Goal: Task Accomplishment & Management: Complete application form

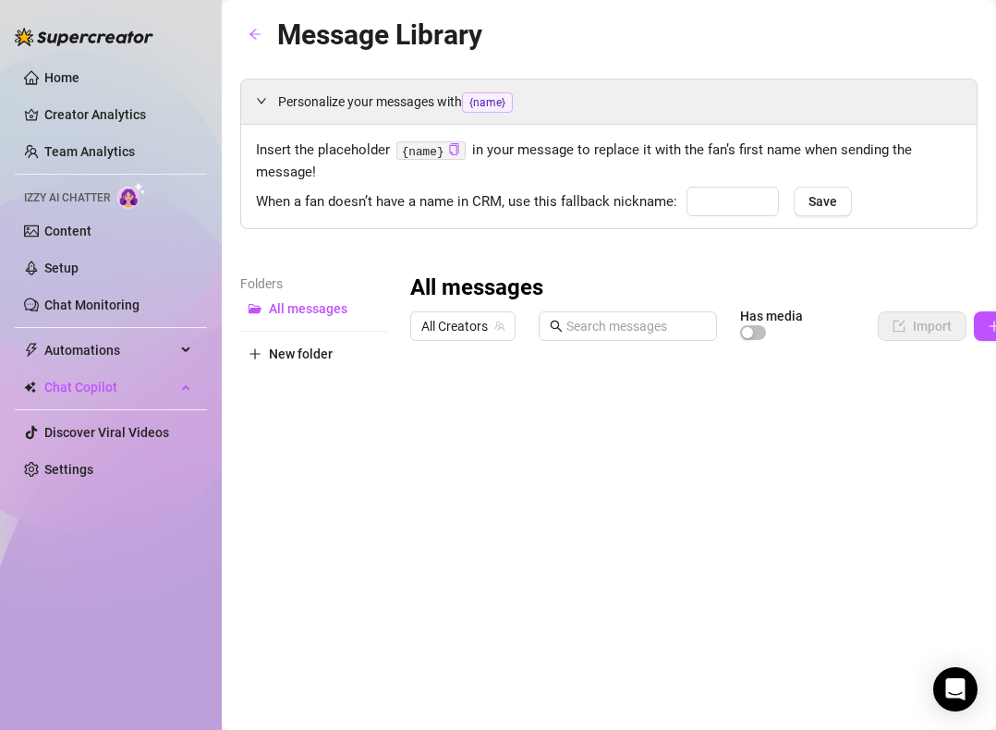
type input "babe"
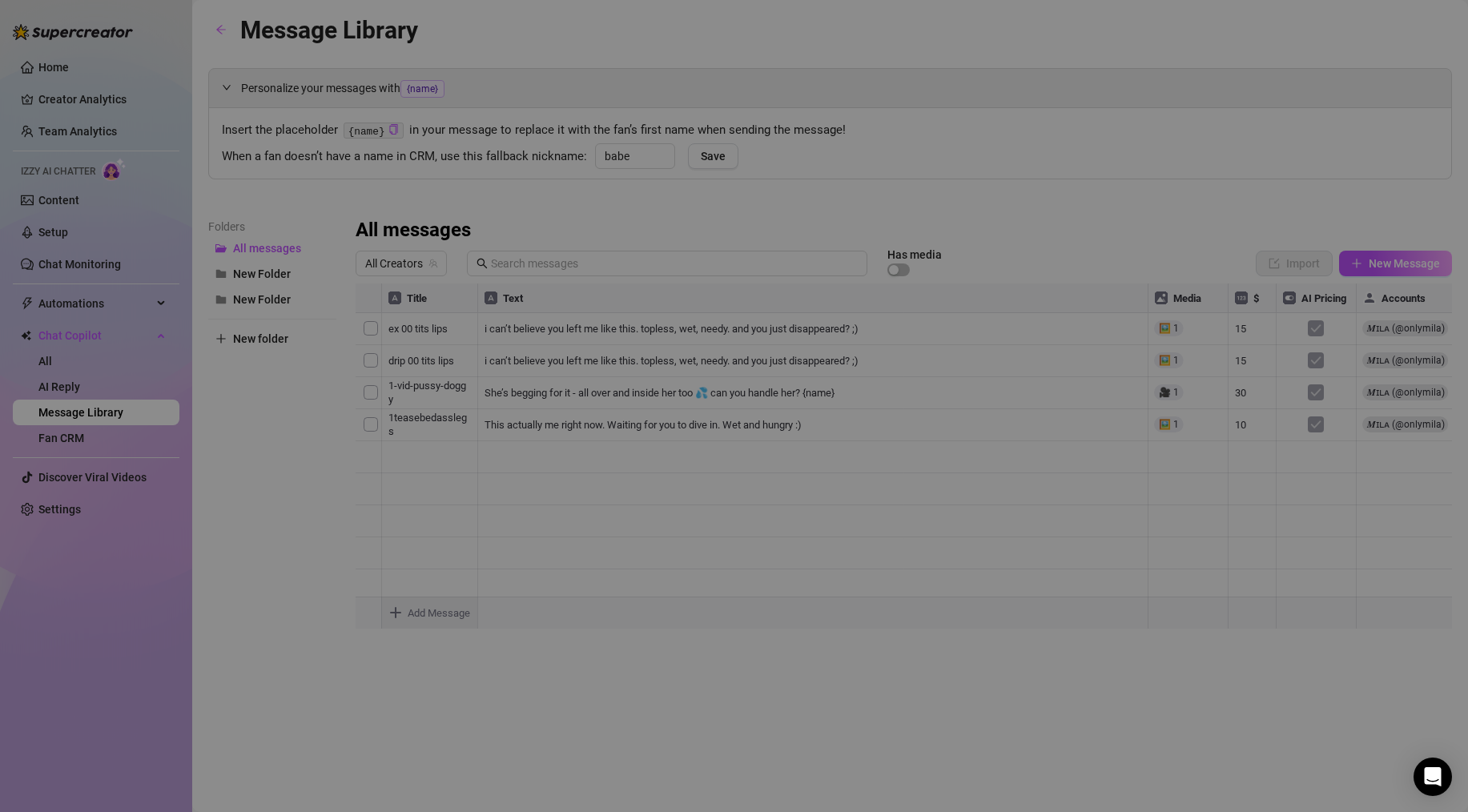
click at [410, 620] on body "Home Creator Analytics Team Analytics Izzy AI Chatter Content Setup Chat Monito…" at bounding box center [734, 406] width 1468 height 812
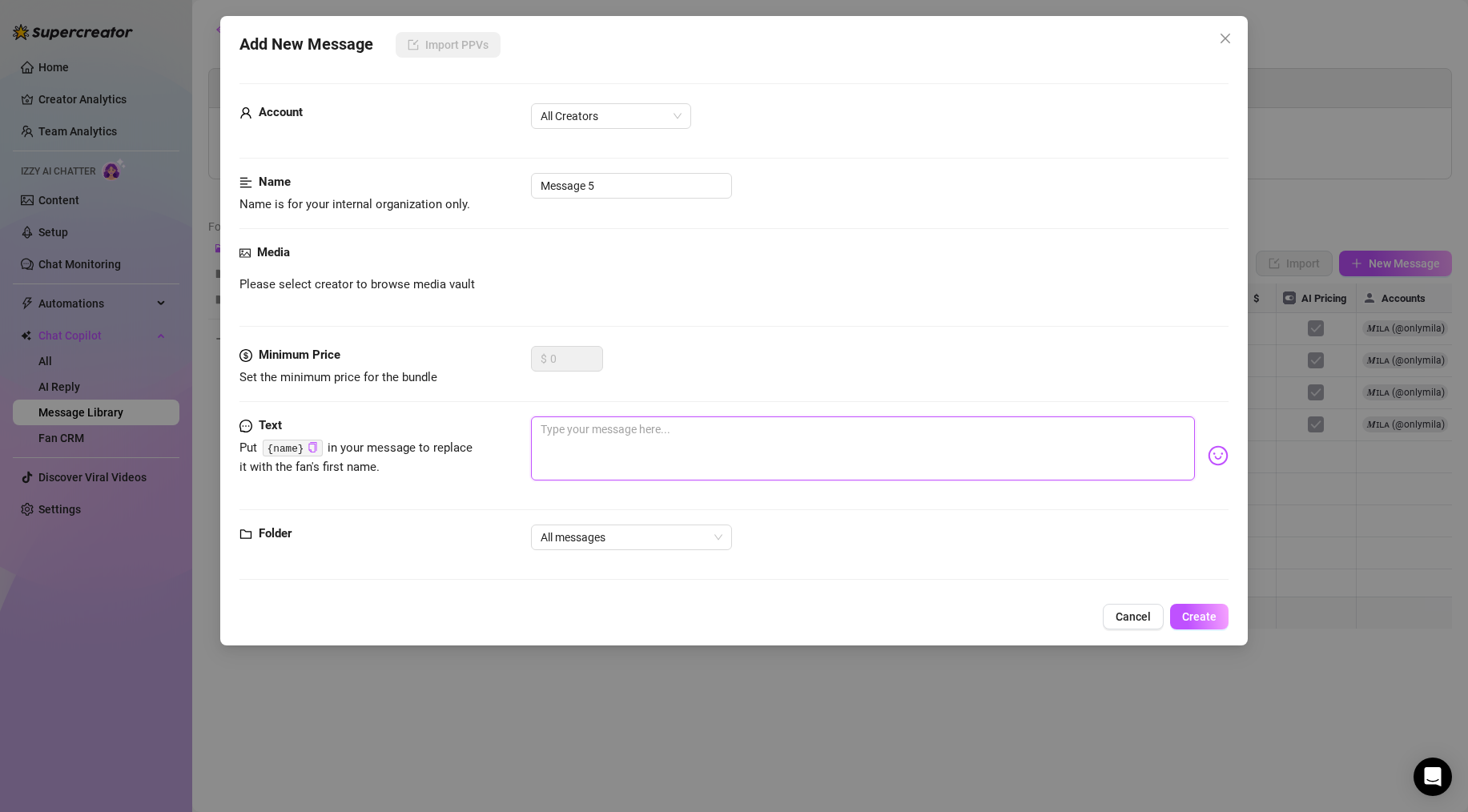
click at [597, 432] on textarea at bounding box center [864, 448] width 664 height 64
paste textarea "DALLAS COWBOYS CHEERLEADER EXXXPOSED 🏈💙 I cannot believe I’m doing this… you ge…"
type textarea "DALLAS COWBOYS CHEERLEADER EXXXPOSED 🏈💙 I cannot believe I’m doing this… you ge…"
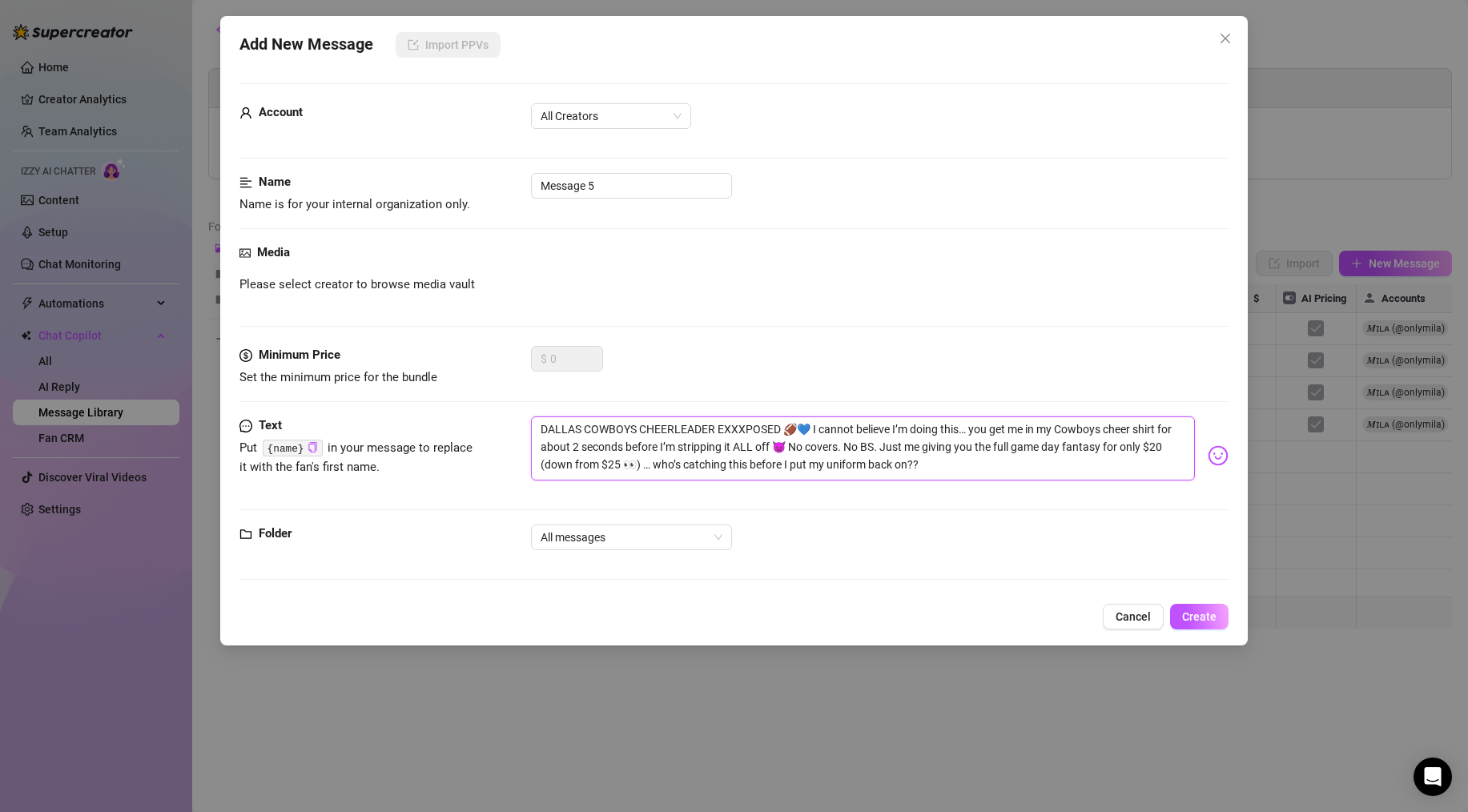
drag, startPoint x: 714, startPoint y: 429, endPoint x: 502, endPoint y: 417, distance: 212.3
click at [502, 417] on div "Text Put {name} in your message to replace it with the fan's first name. DALLAS…" at bounding box center [734, 455] width 989 height 79
type textarea "d EXXXPOSED 🏈💙 I cannot believe I’m doing this… you get me in my Cowboys cheer …"
type textarea "da EXXXPOSED 🏈💙 I cannot believe I’m doing this… you get me in my Cowboys cheer…"
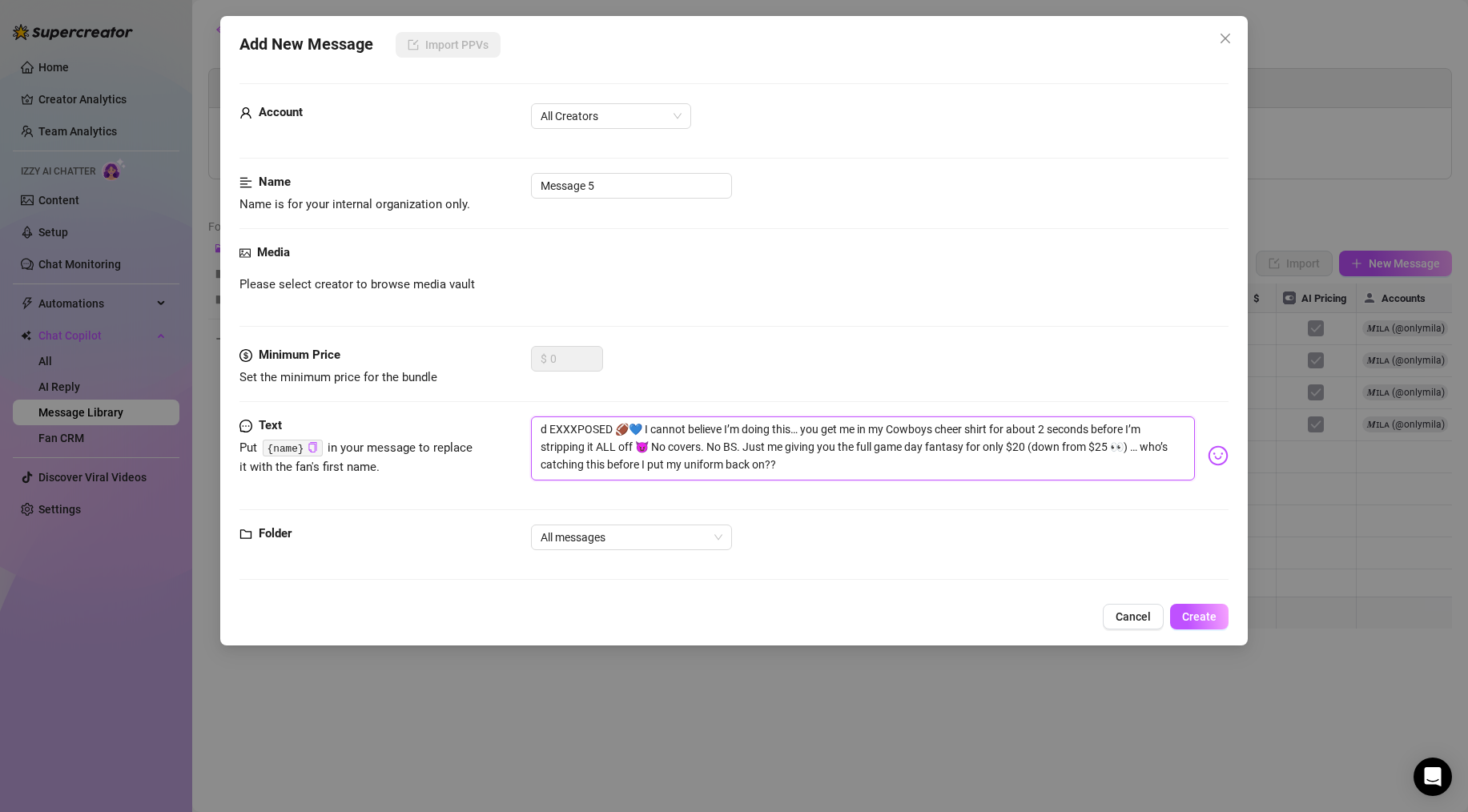
type textarea "da EXXXPOSED 🏈💙 I cannot believe I’m doing this… you get me in my Cowboys cheer…"
type textarea "dal EXXXPOSED 🏈💙 I cannot believe I’m doing this… you get me in my Cowboys chee…"
type textarea "dall EXXXPOSED 🏈💙 I cannot believe I’m doing this… you get me in my Cowboys che…"
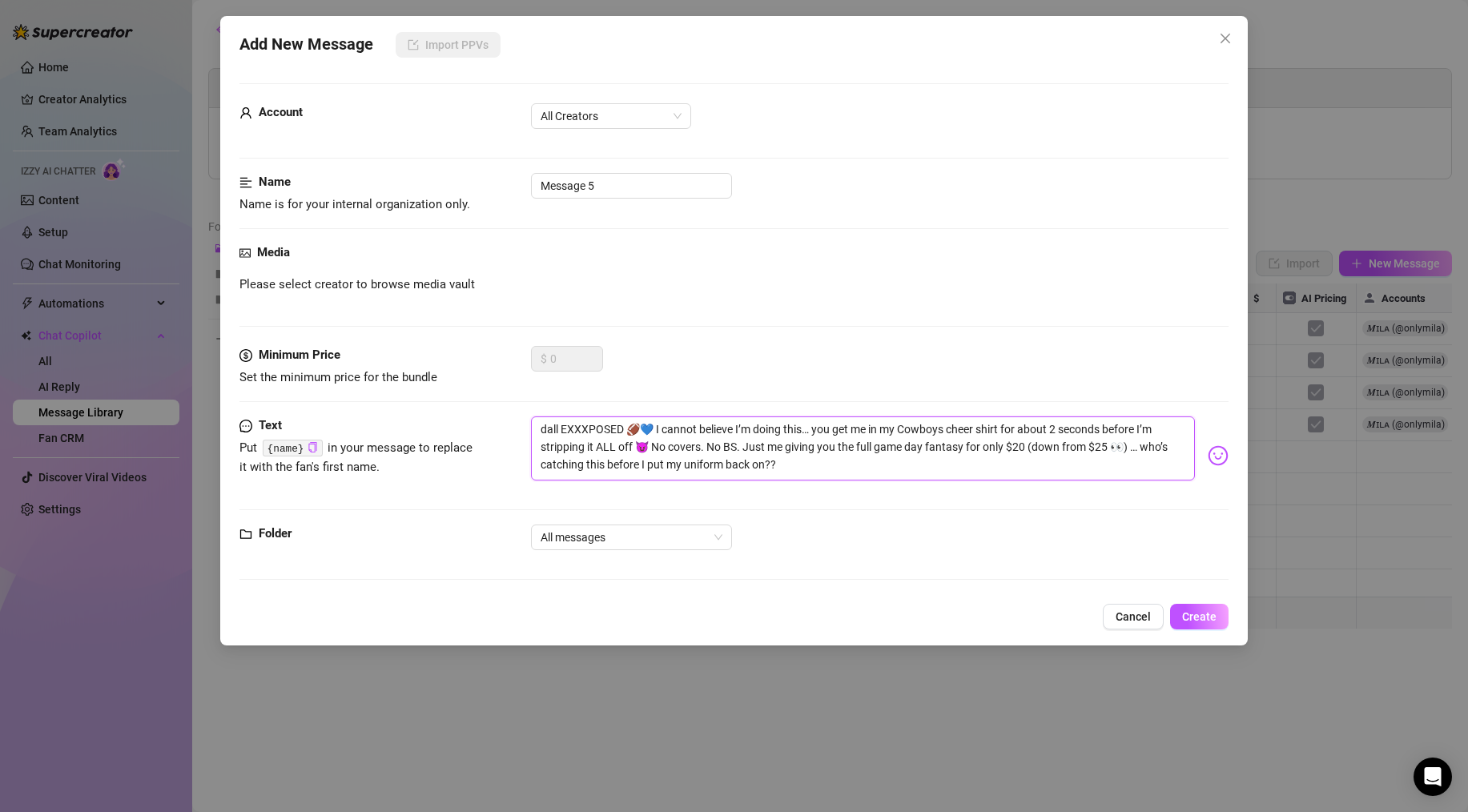
type textarea "dal EXXXPOSED 🏈💙 I cannot believe I’m doing this… you get me in my Cowboys chee…"
type textarea "da EXXXPOSED 🏈💙 I cannot believe I’m doing this… you get me in my Cowboys cheer…"
type textarea "d EXXXPOSED 🏈💙 I cannot believe I’m doing this… you get me in my Cowboys cheer …"
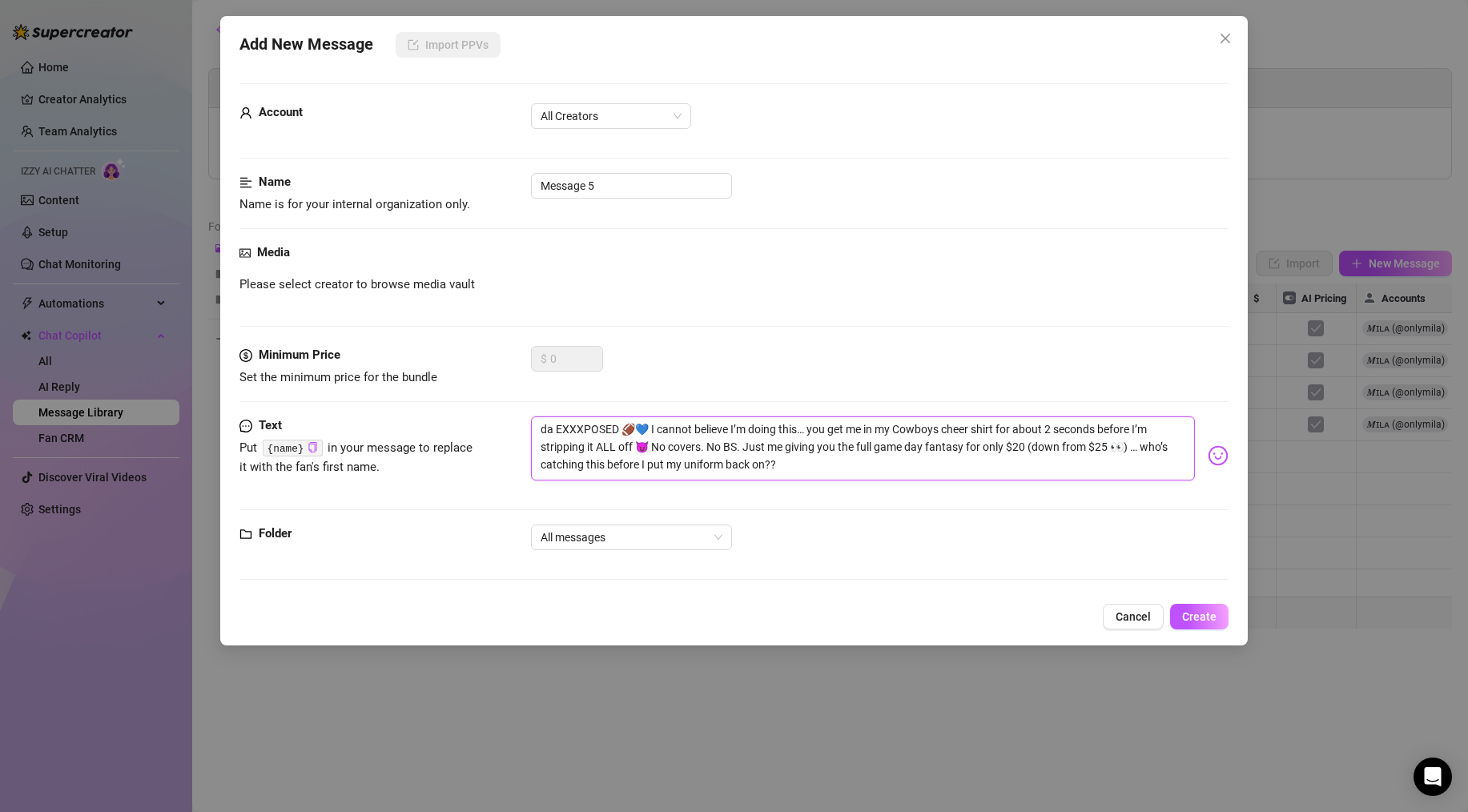
type textarea "d EXXXPOSED 🏈💙 I cannot believe I’m doing this… you get me in my Cowboys cheer …"
type textarea "da EXXXPOSED 🏈💙 I cannot believe I’m doing this… you get me in my Cowboys cheer…"
type textarea "dal EXXXPOSED 🏈💙 I cannot believe I’m doing this… you get me in my Cowboys chee…"
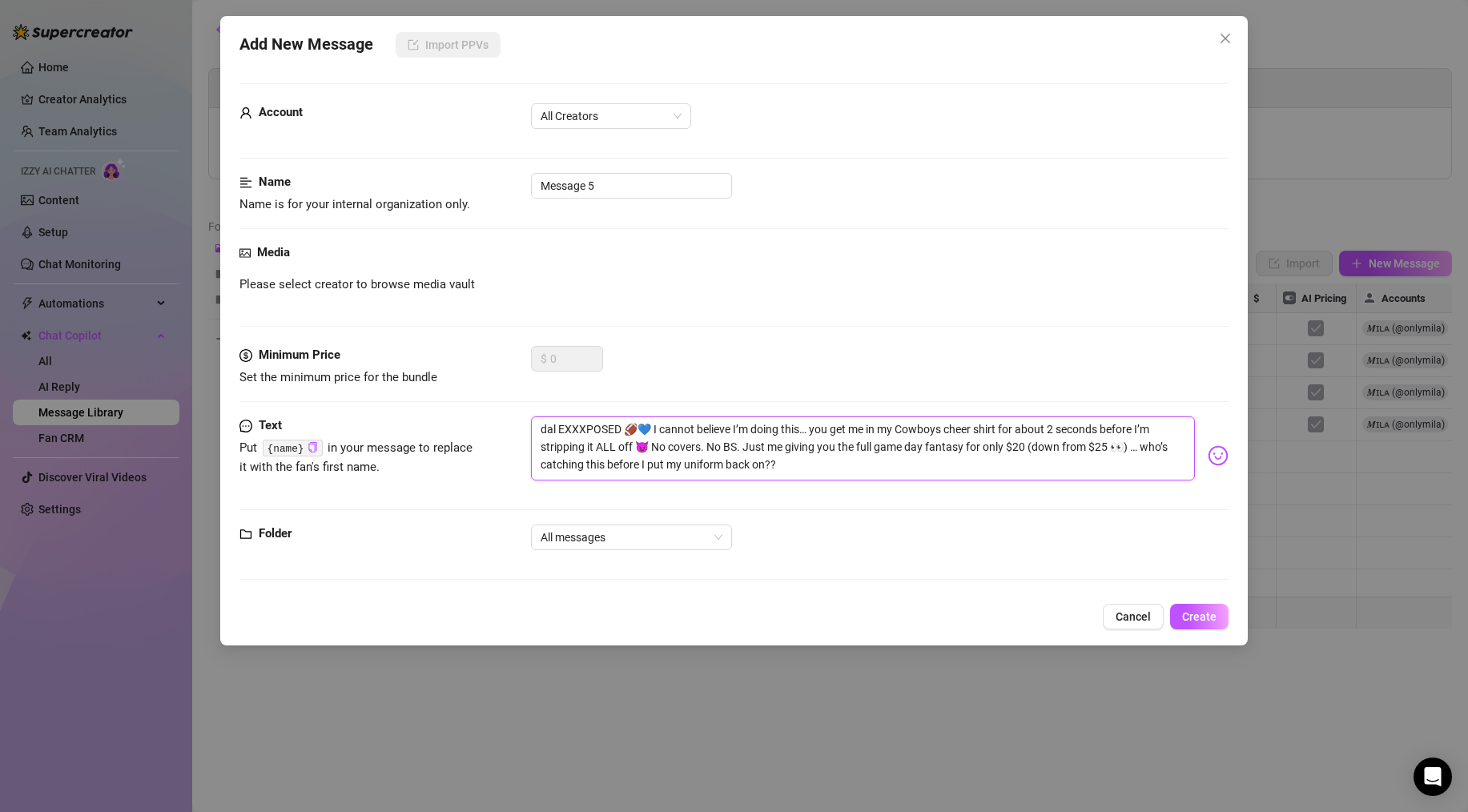
type textarea "dall EXXXPOSED 🏈💙 I cannot believe I’m doing this… you get me in my Cowboys che…"
type textarea "dal EXXXPOSED 🏈💙 I cannot believe I’m doing this… you get me in my Cowboys chee…"
type textarea "da EXXXPOSED 🏈💙 I cannot believe I’m doing this… you get me in my Cowboys cheer…"
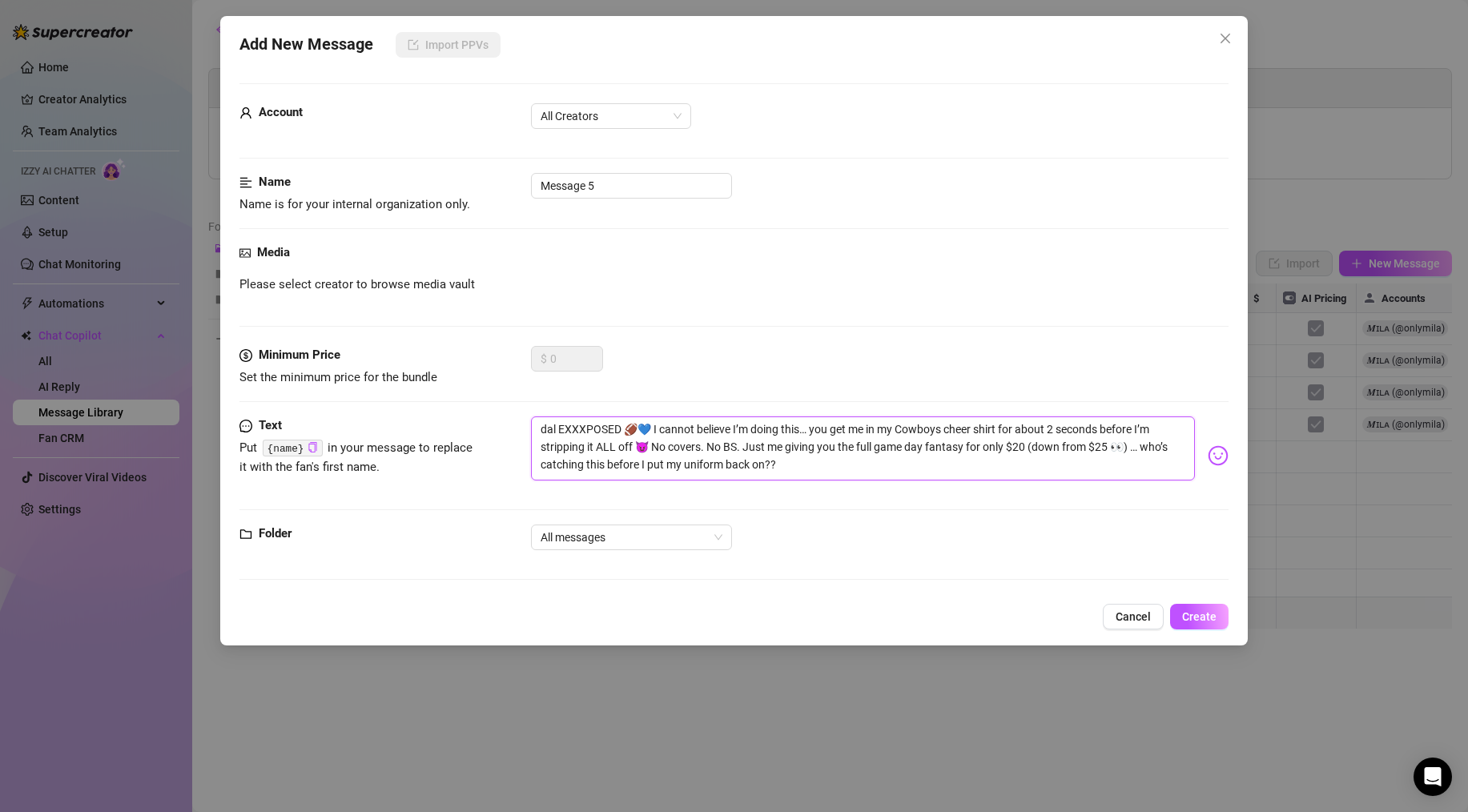
type textarea "da EXXXPOSED 🏈💙 I cannot believe I’m doing this… you get me in my Cowboys cheer…"
type textarea "d EXXXPOSED 🏈💙 I cannot believe I’m doing this… you get me in my Cowboys cheer …"
type textarea "DALLAS COWBOYS CHEERLEADER EXXXPOSED 🏈💙 I cannot believe I’m doing this… you ge…"
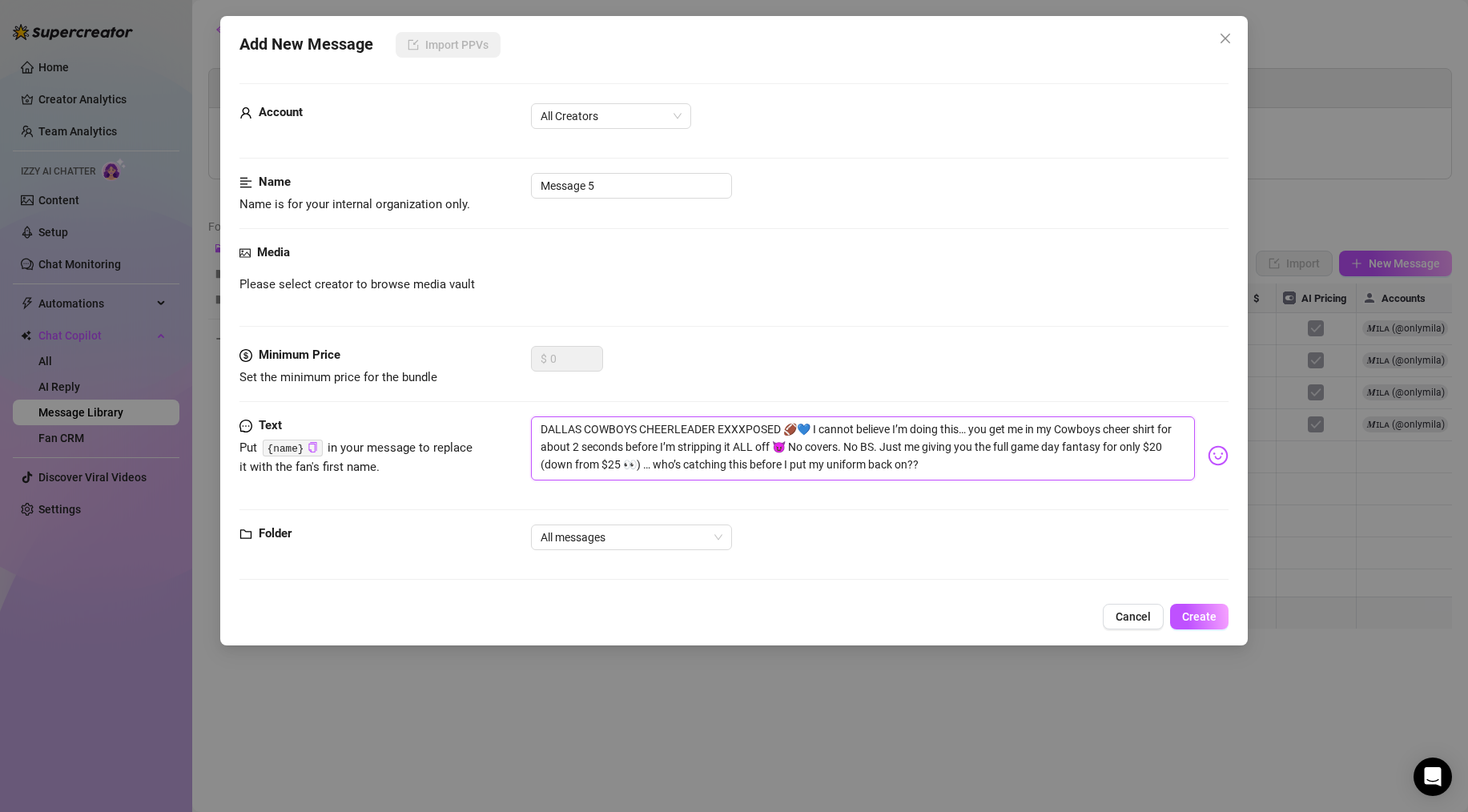
type textarea "DALLAS COWBOYS CHEERLEADER EXXXPOSED 🏈💙 I cannot believe I’m doing this… you ge…"
click at [1107, 615] on span "Cancel" at bounding box center [1133, 616] width 36 height 13
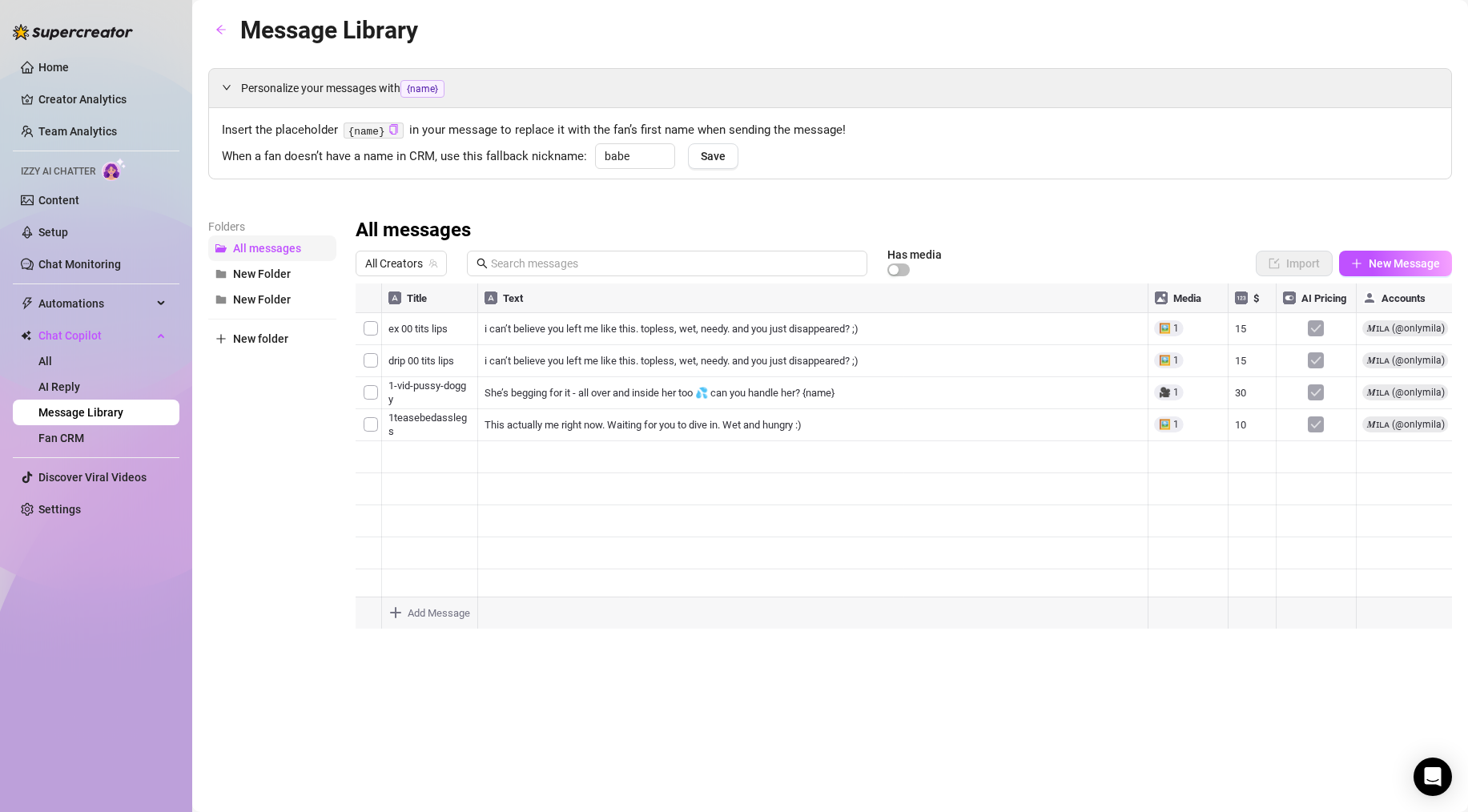
click at [252, 251] on span "All messages" at bounding box center [267, 248] width 69 height 13
click at [254, 279] on span "New Folder" at bounding box center [262, 274] width 58 height 13
click at [1107, 268] on span "New Message" at bounding box center [1405, 263] width 71 height 13
type textarea "Type your message here..."
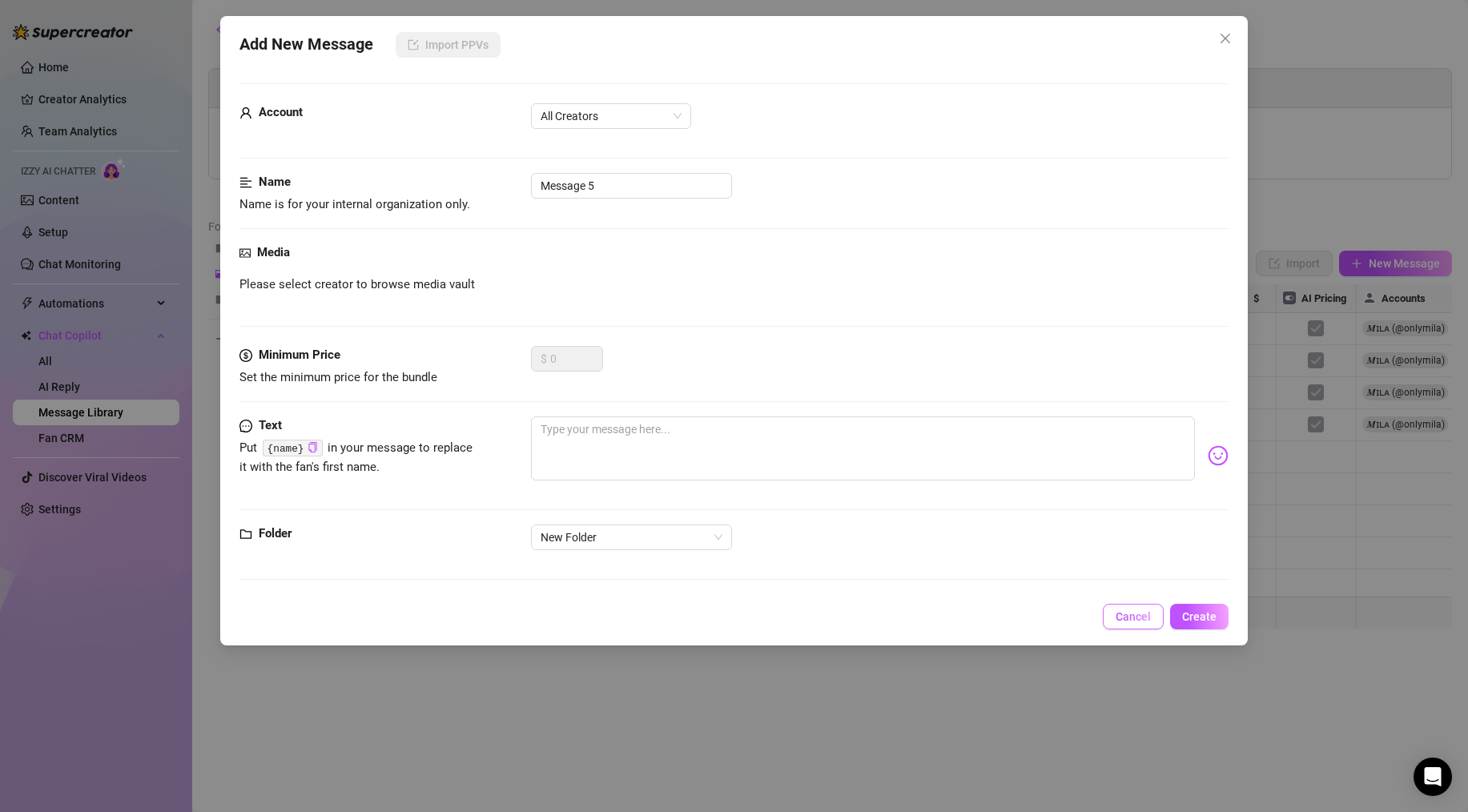
click at [1107, 605] on button "Cancel" at bounding box center [1133, 617] width 61 height 26
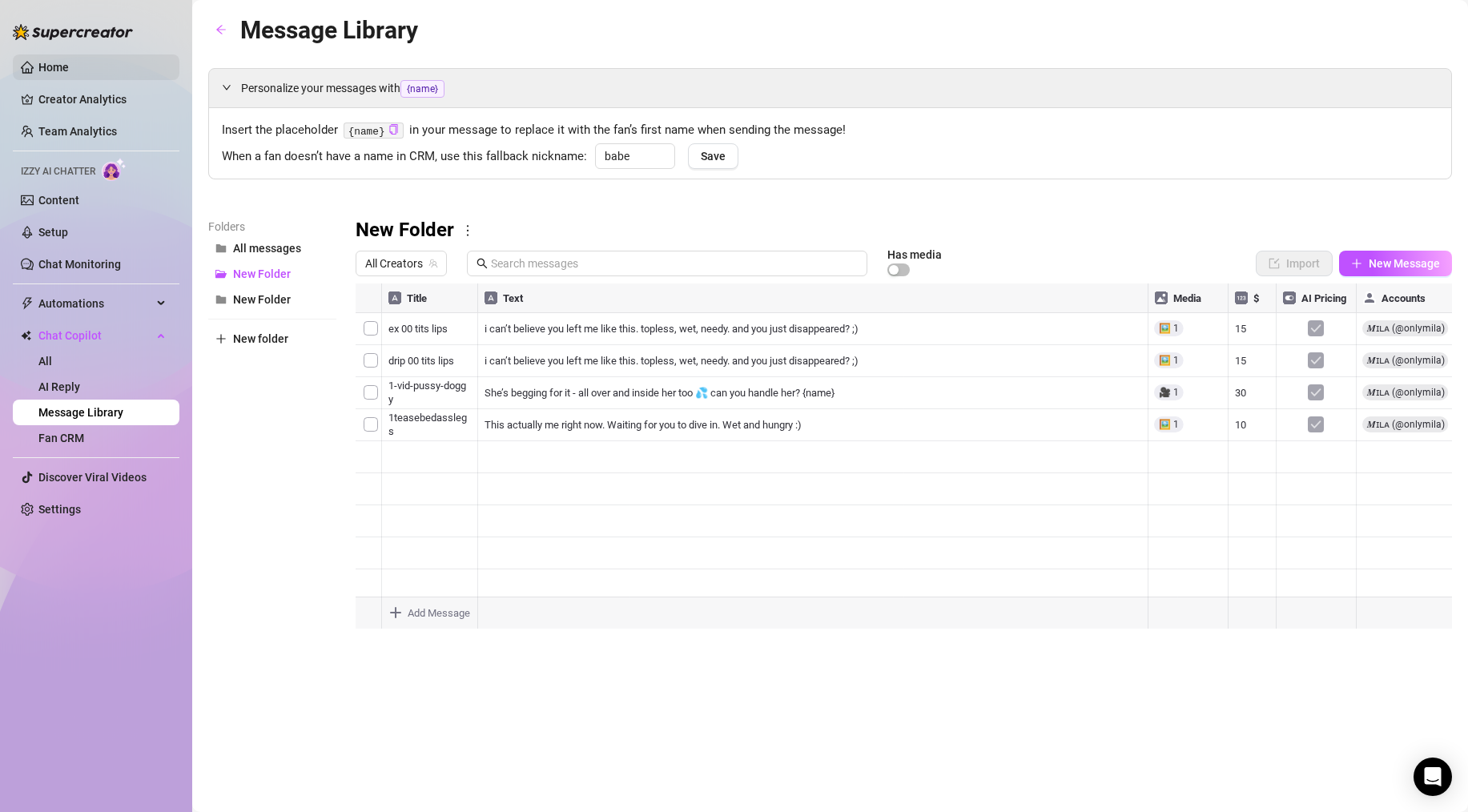
click at [69, 66] on link "Home" at bounding box center [53, 67] width 30 height 13
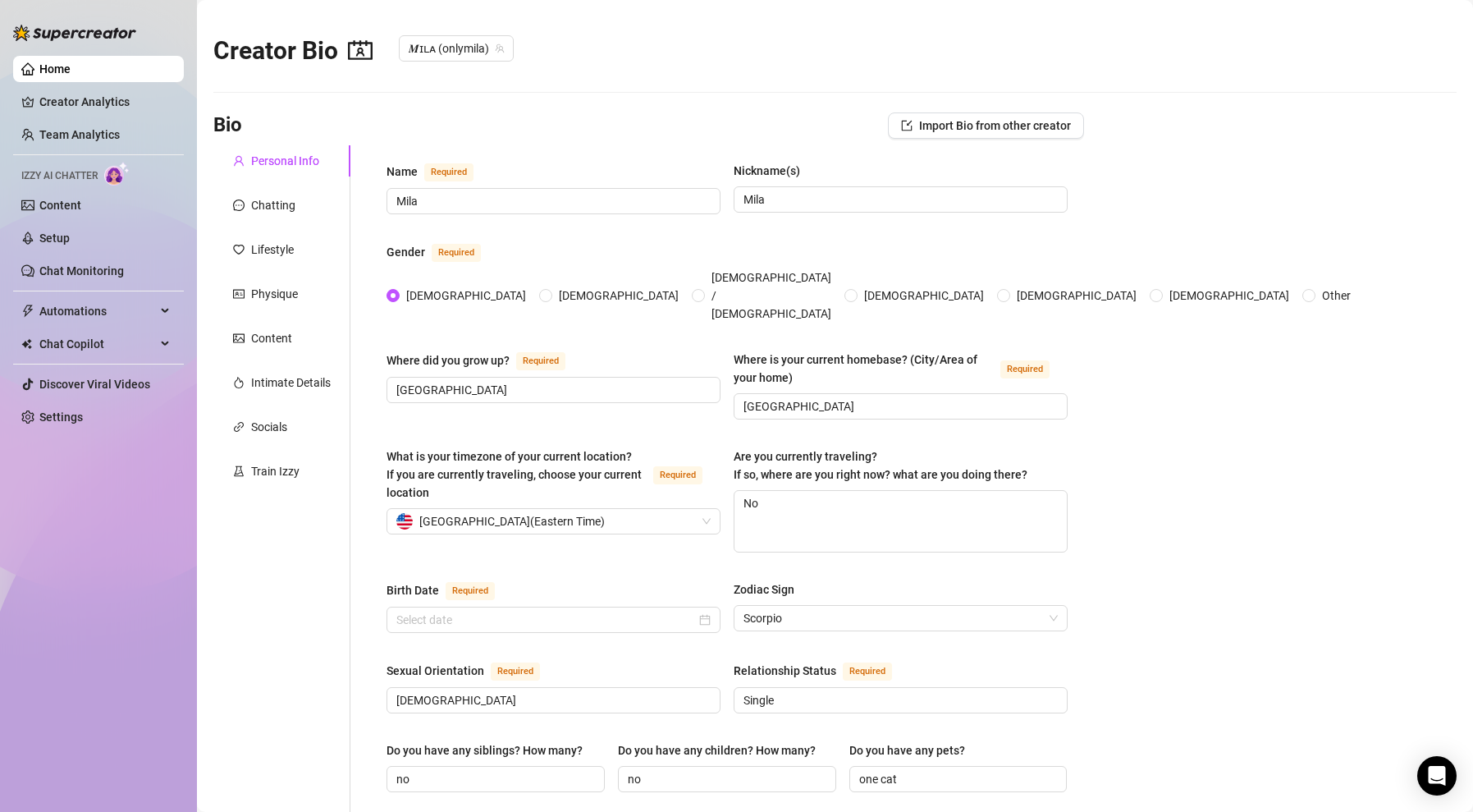
type input "[DATE]"
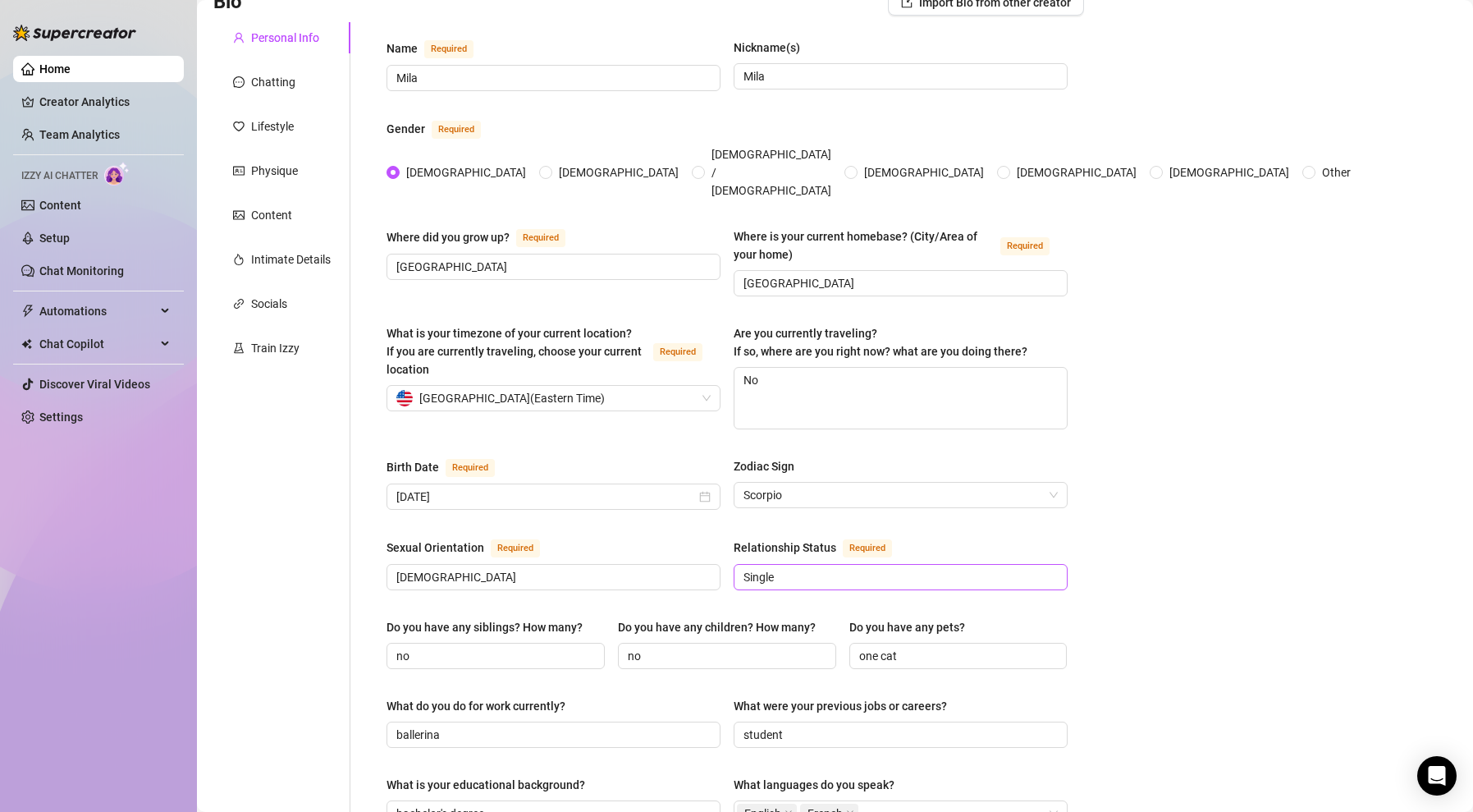
scroll to position [133, 0]
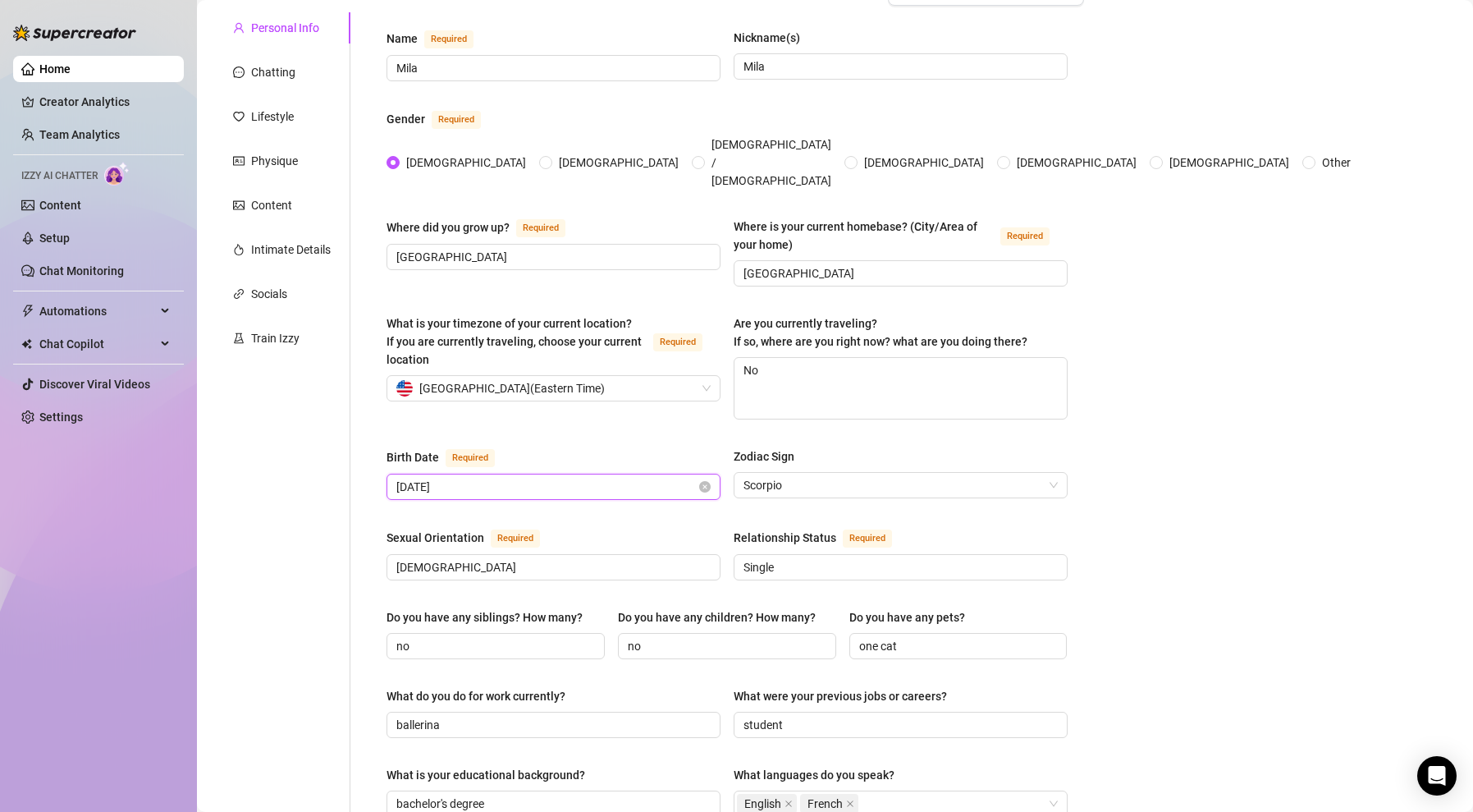
click at [589, 478] on input "[DATE]" at bounding box center [545, 487] width 299 height 18
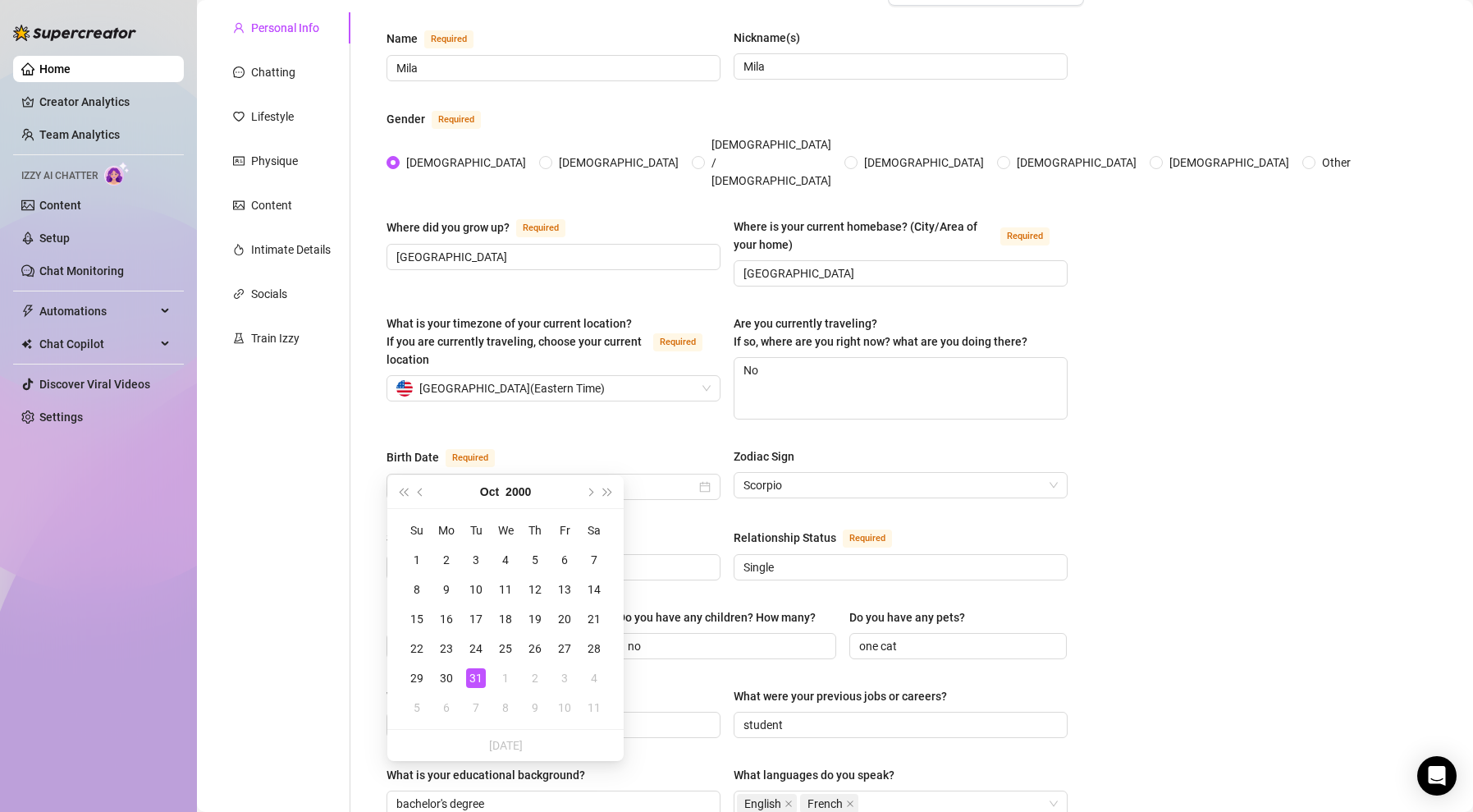
click at [581, 403] on div "What is your timezone of your current location? If you are currently traveling,…" at bounding box center [727, 374] width 681 height 120
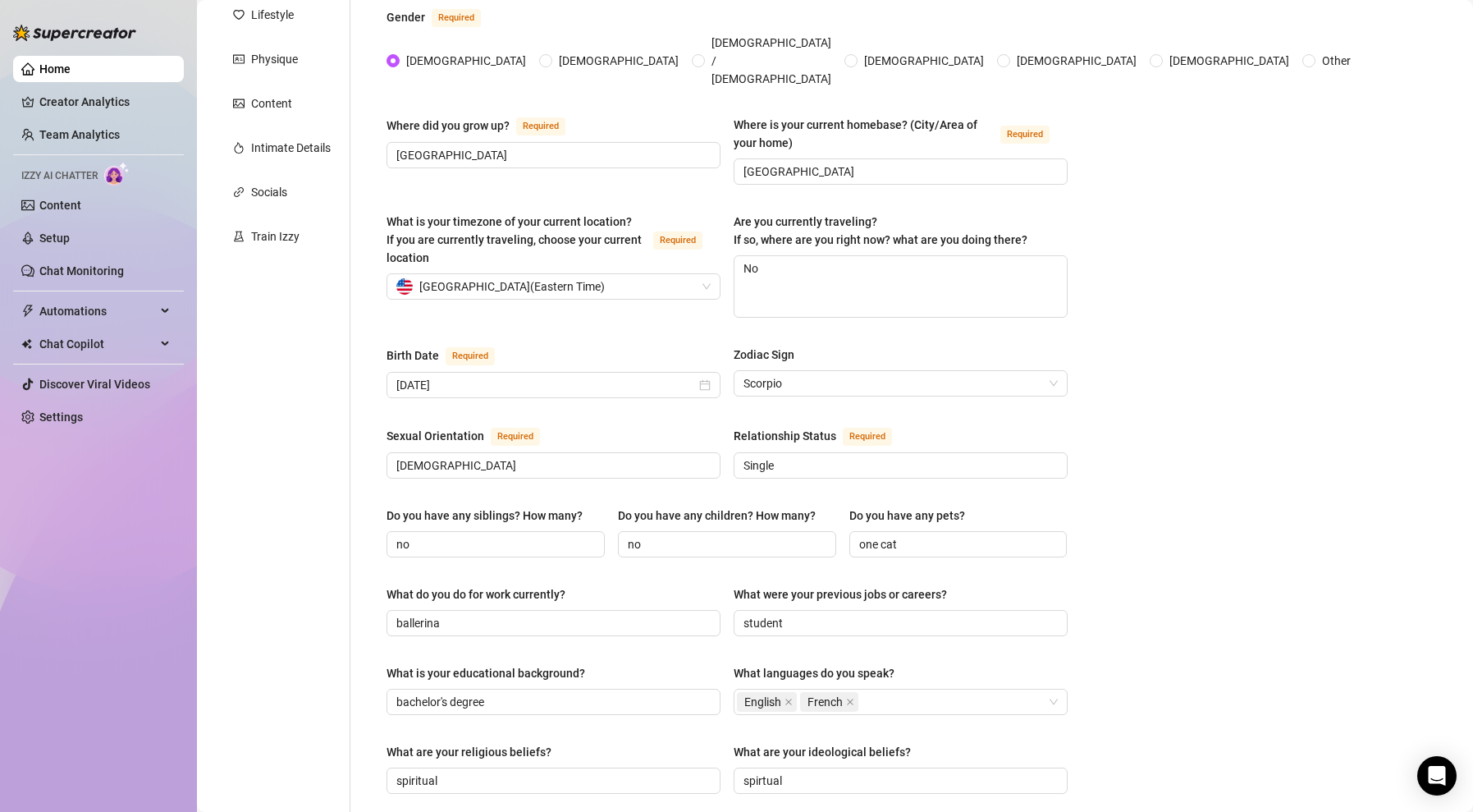
scroll to position [253, 0]
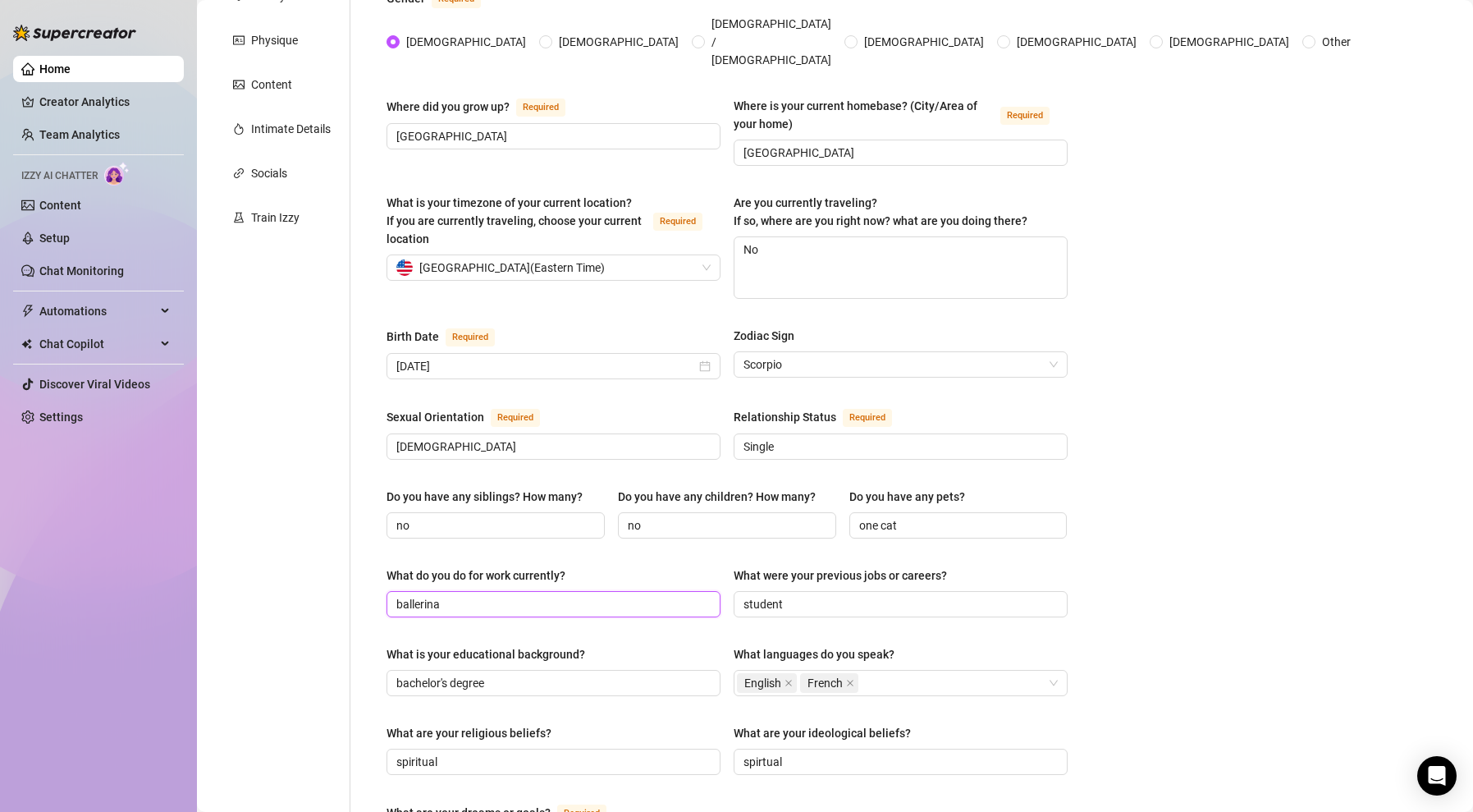
drag, startPoint x: 458, startPoint y: 575, endPoint x: 318, endPoint y: 561, distance: 140.7
click at [318, 561] on div "Personal Info Chatting Lifestyle Physique Content Intimate Details Socials Trai…" at bounding box center [649, 616] width 871 height 1448
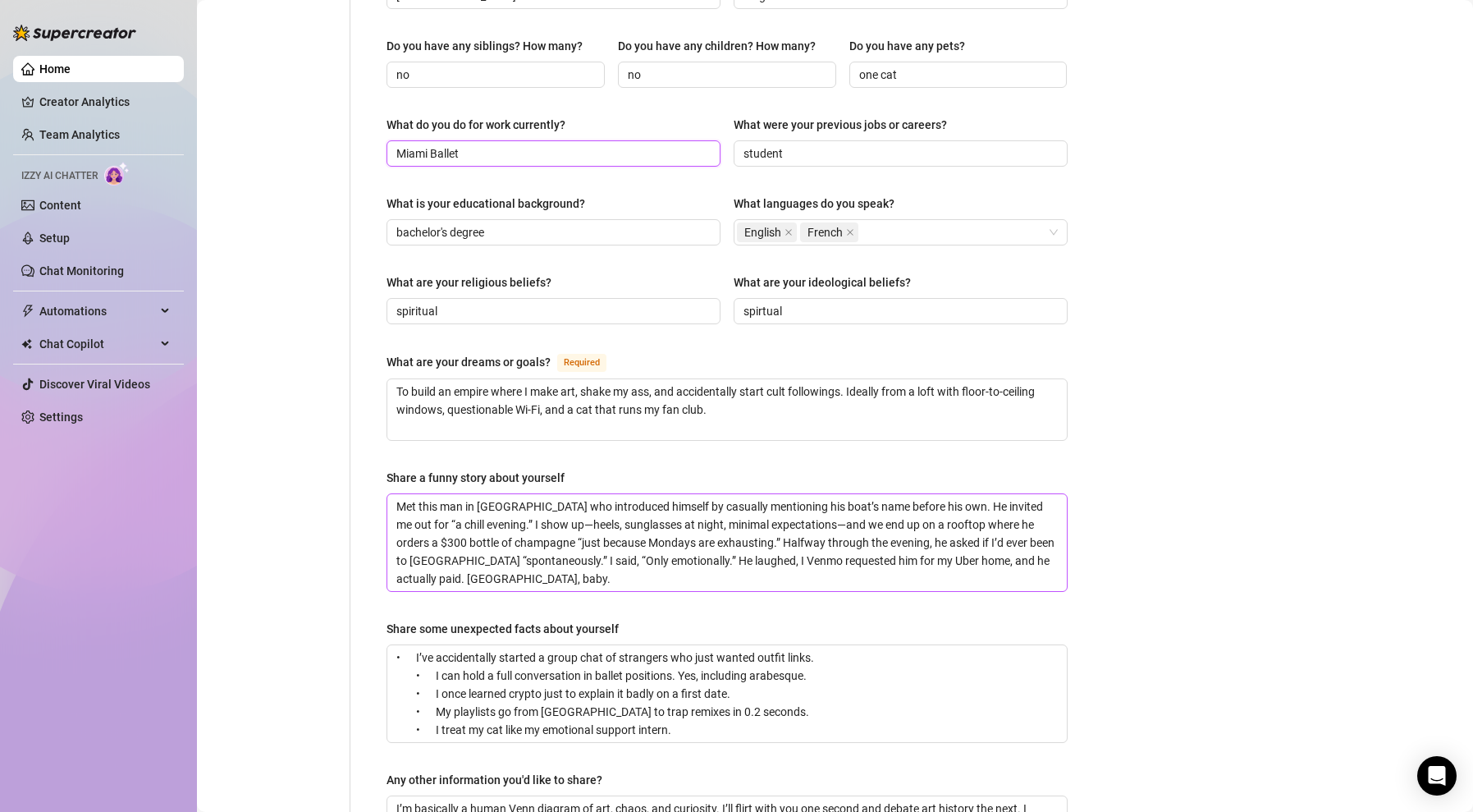
scroll to position [720, 0]
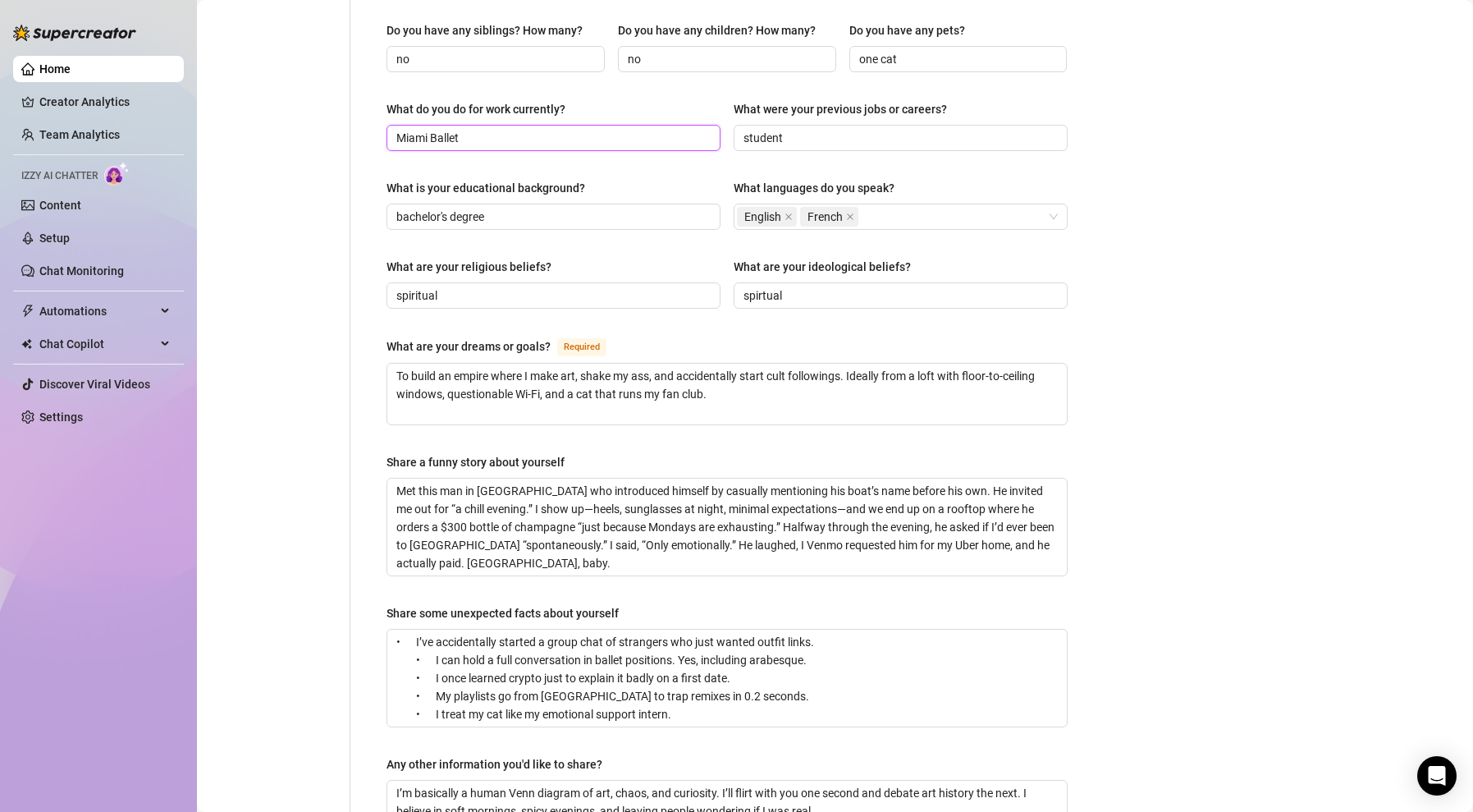
type input "Miami Ballet"
drag, startPoint x: 708, startPoint y: 681, endPoint x: 271, endPoint y: 560, distance: 453.4
click at [271, 560] on div "Personal Info Chatting Lifestyle Physique Content Intimate Details Socials Trai…" at bounding box center [649, 149] width 871 height 1448
click at [637, 363] on textarea "To build an empire where I make art, shake my ass, and accidentally start cult …" at bounding box center [727, 394] width 680 height 60
drag, startPoint x: 733, startPoint y: 372, endPoint x: 226, endPoint y: 275, distance: 516.2
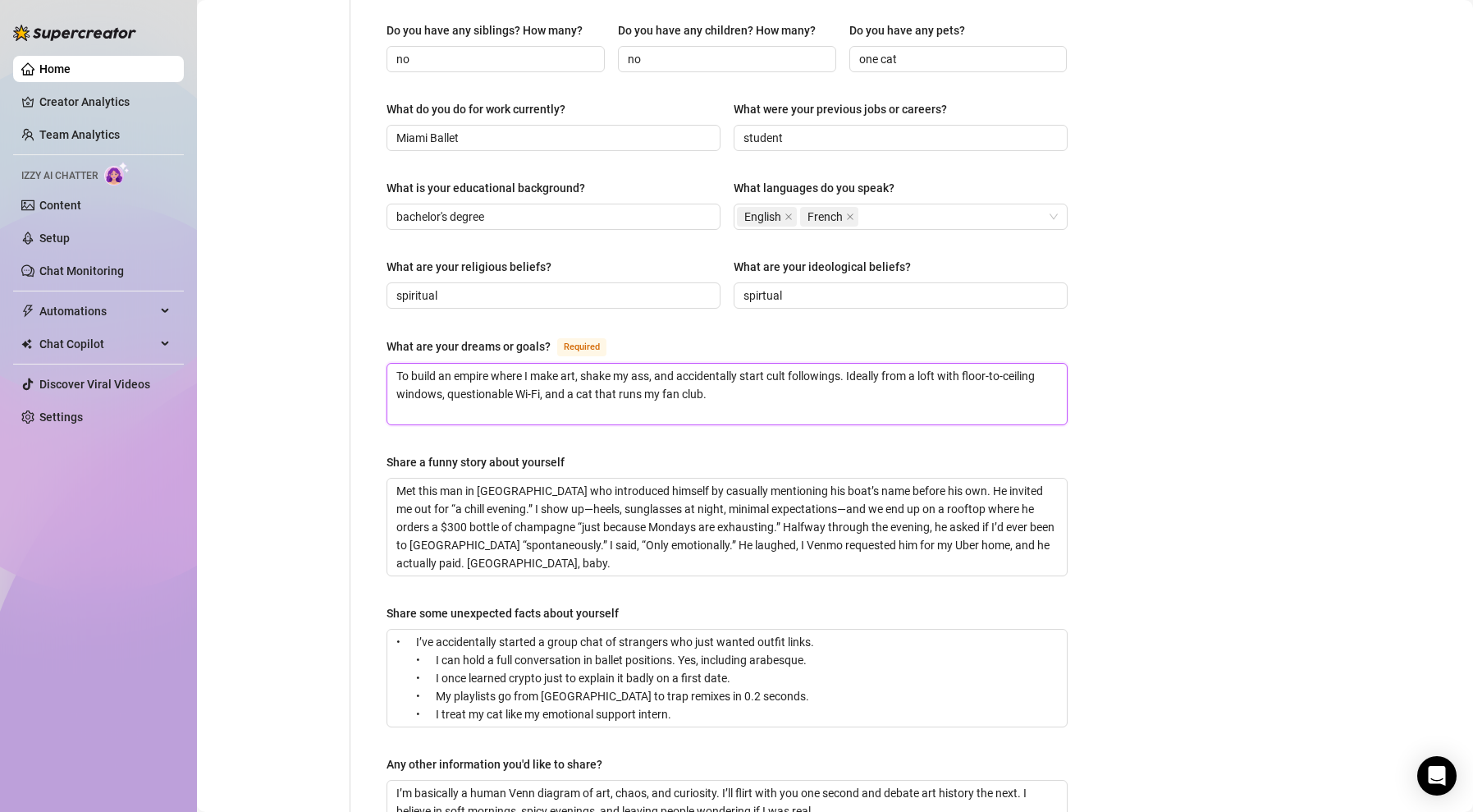
click at [226, 275] on div "Personal Info Chatting Lifestyle Physique Content Intimate Details Socials Trai…" at bounding box center [649, 149] width 871 height 1448
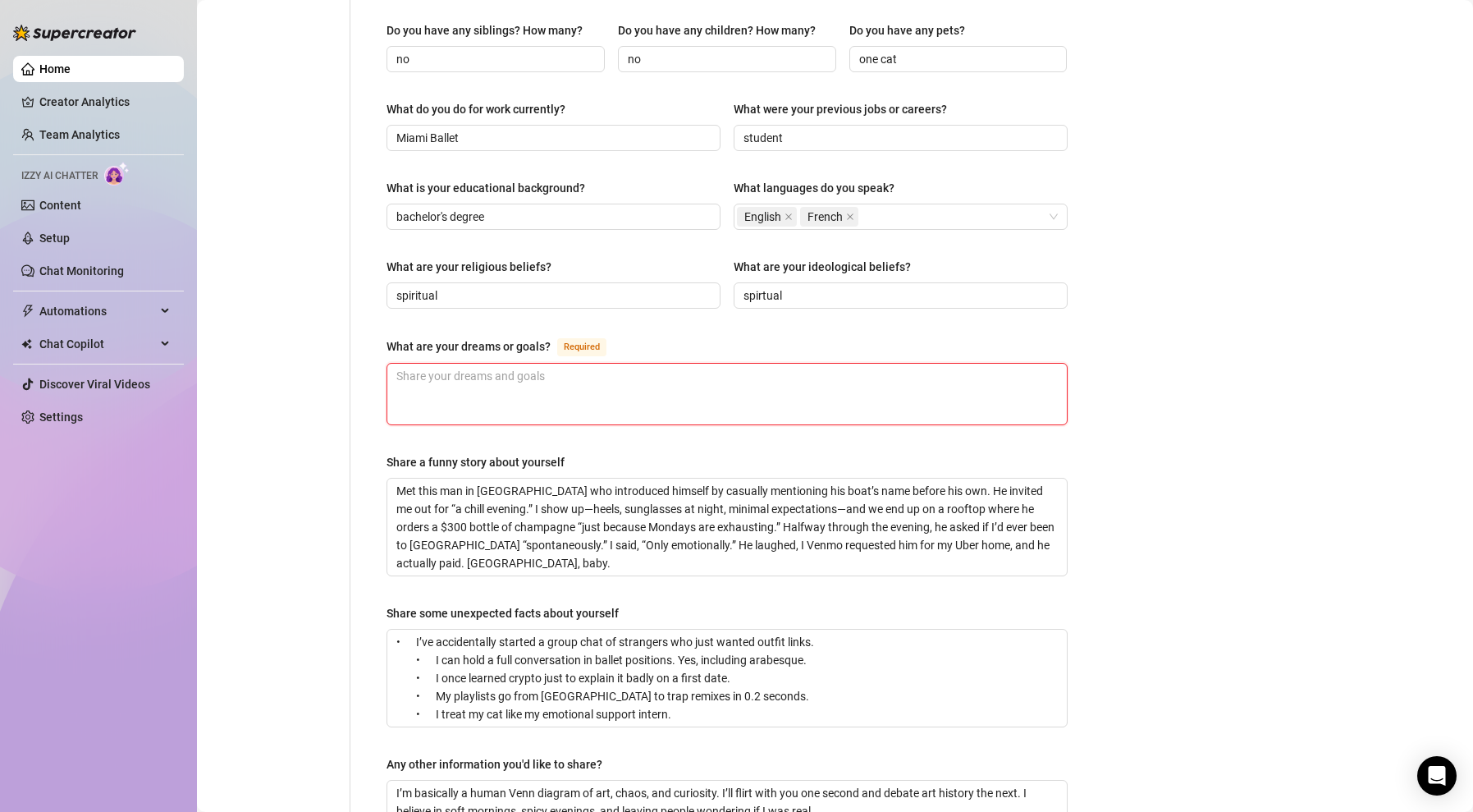
paste textarea "goal: create an empire, look hot doing it, and have a cat as my co-founder. loc…"
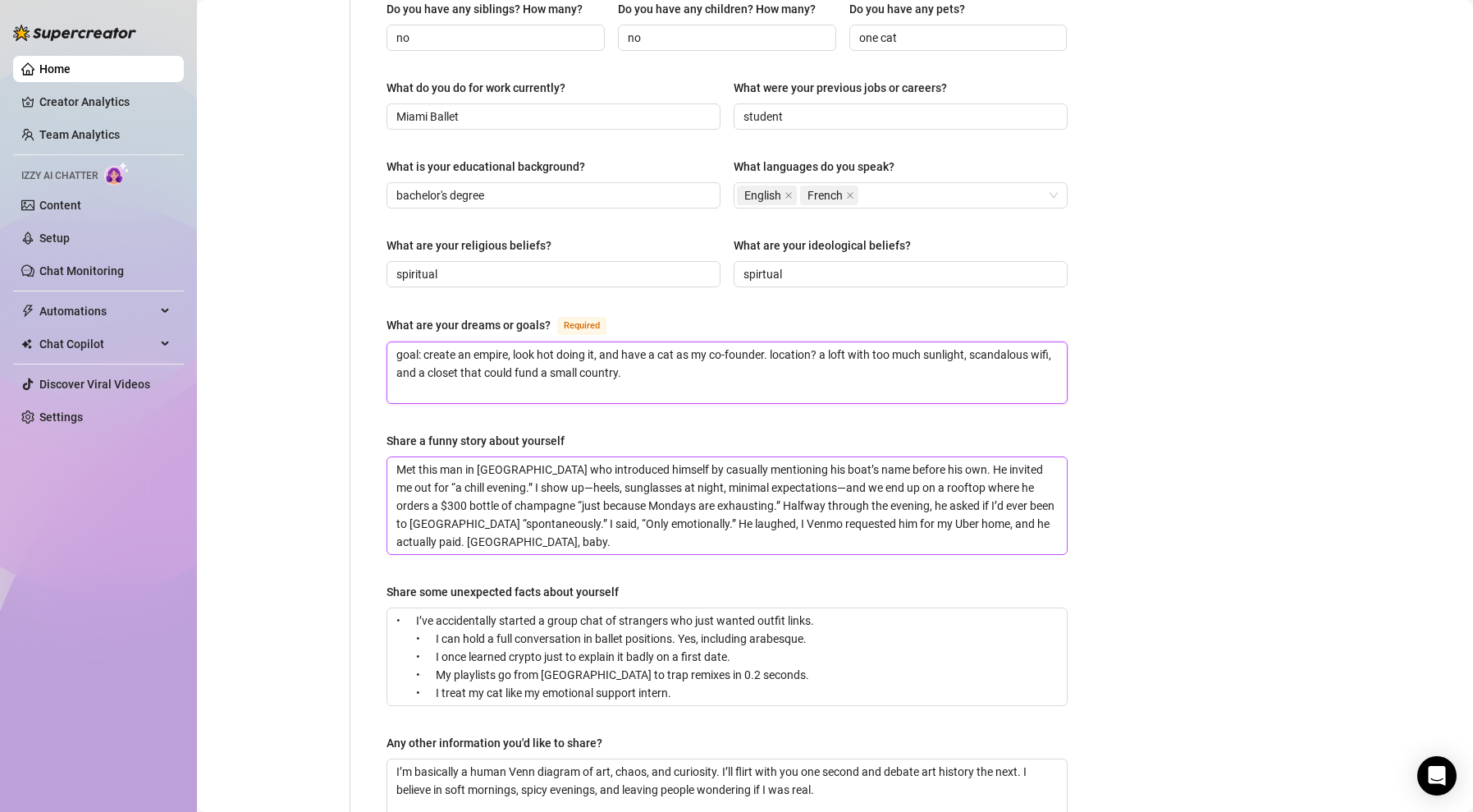
scroll to position [830, 0]
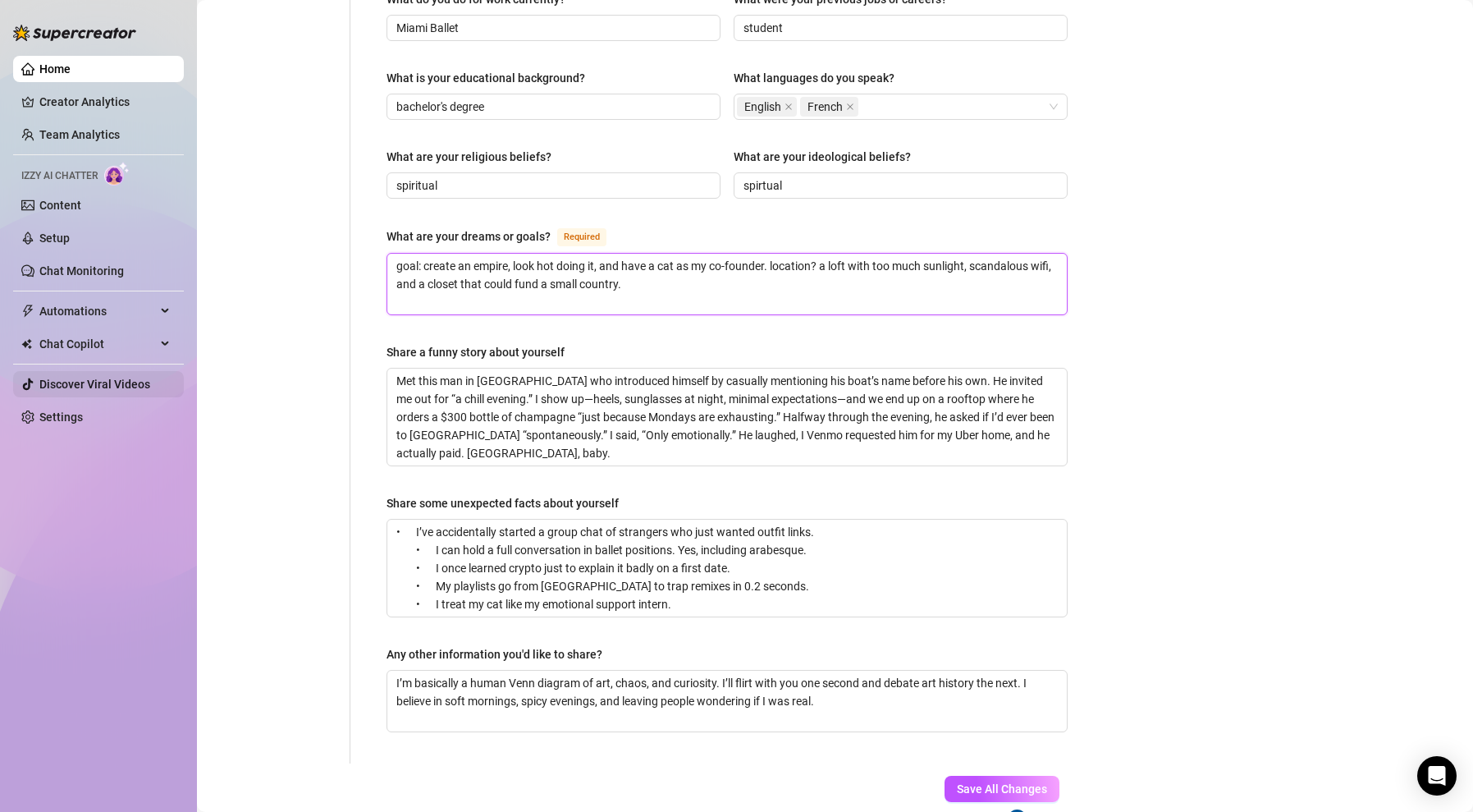
type textarea "goal: create an empire, look hot doing it, and have a cat as my co-founder. loc…"
click at [711, 260] on textarea "goal: create an empire, look hot doing it, and have a cat as my co-founder. loc…" at bounding box center [727, 283] width 680 height 60
type textarea "goal: create an empire, look hot doing it, and have a cat as my co-founder. loc…"
paste textarea "i’ll be in a penthouse with floor-to-ceiling windows, a cat in a diamond collar…"
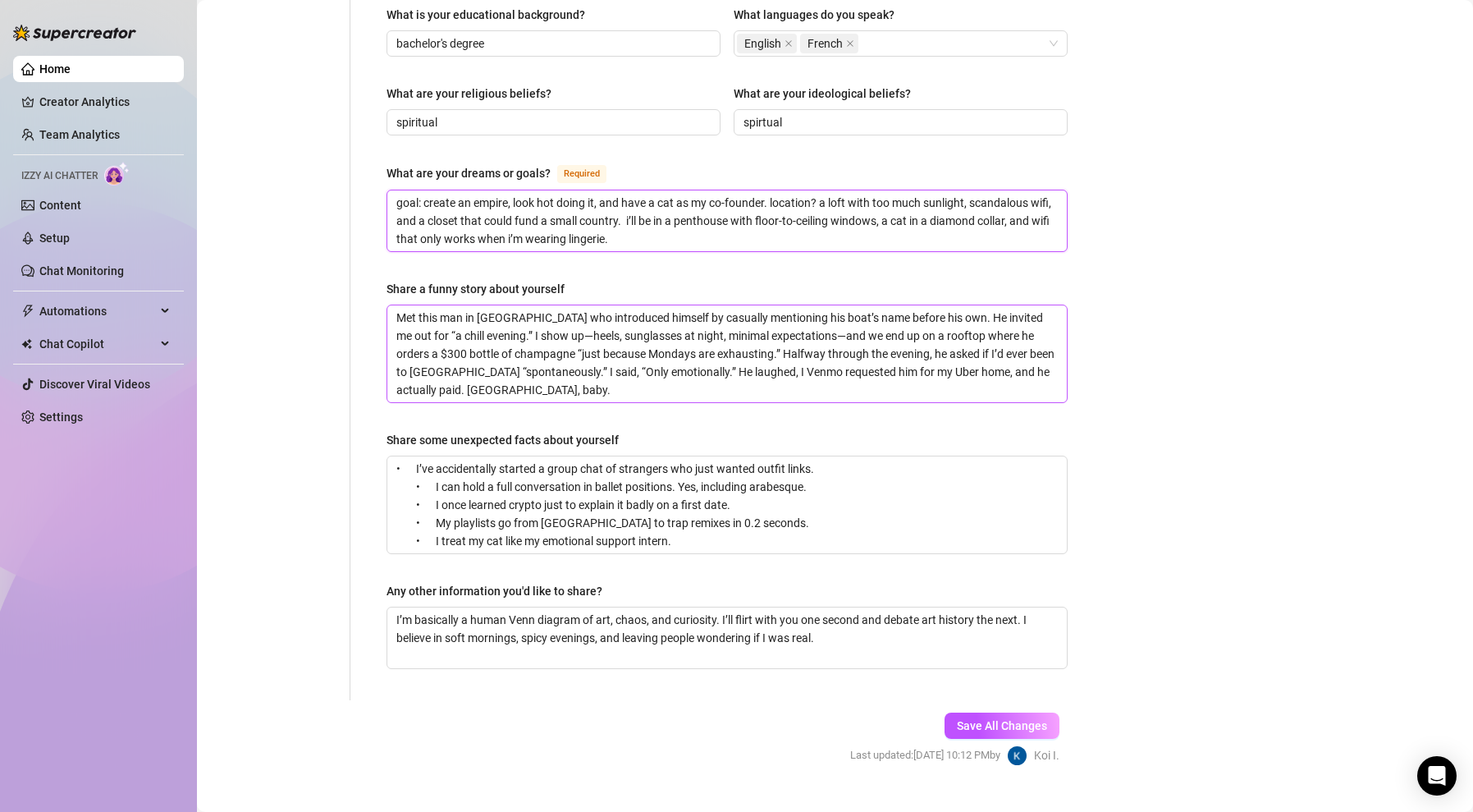
scroll to position [897, 0]
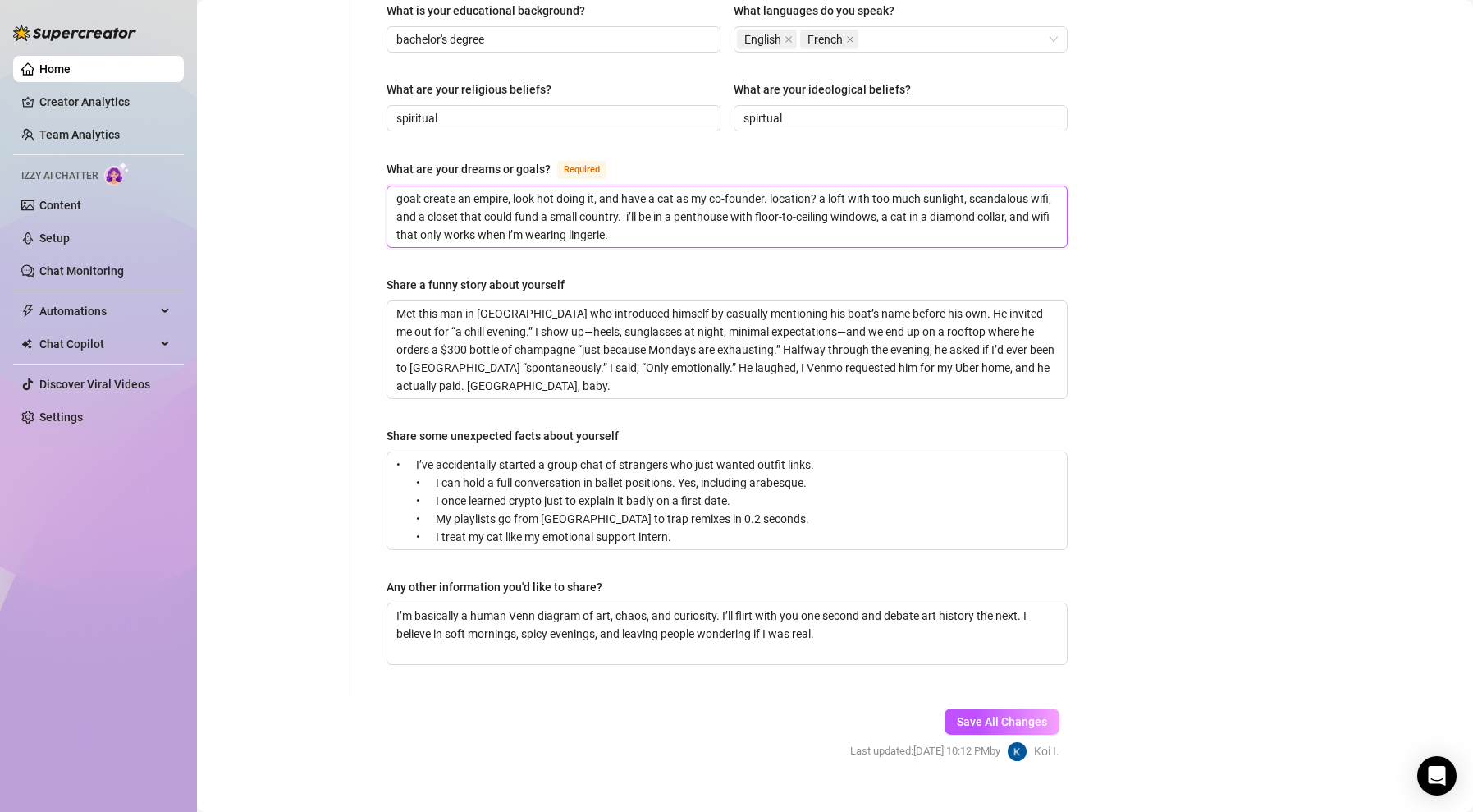
type textarea "goal: create an empire, look hot doing it, and have a cat as my co-founder. loc…"
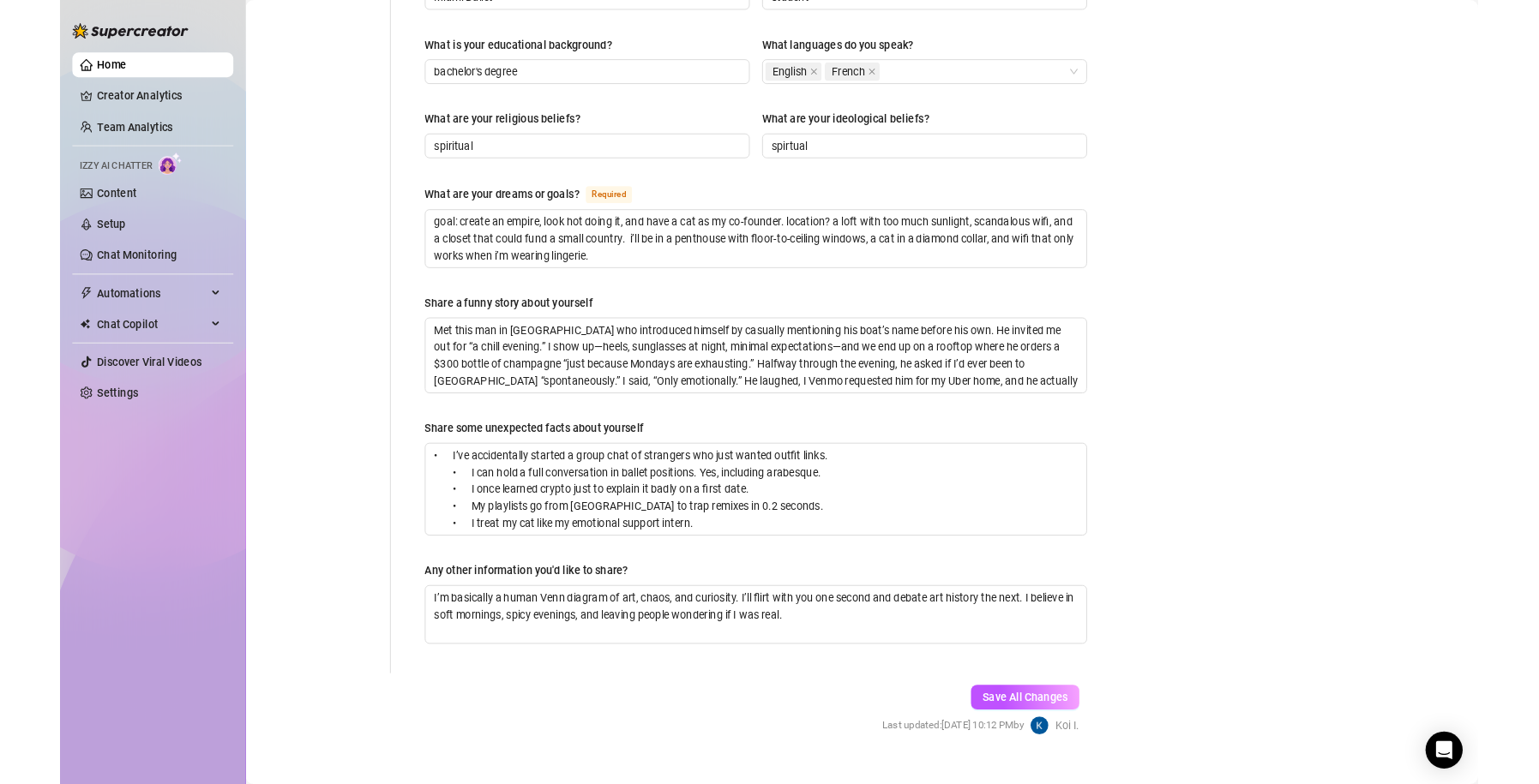
scroll to position [896, 0]
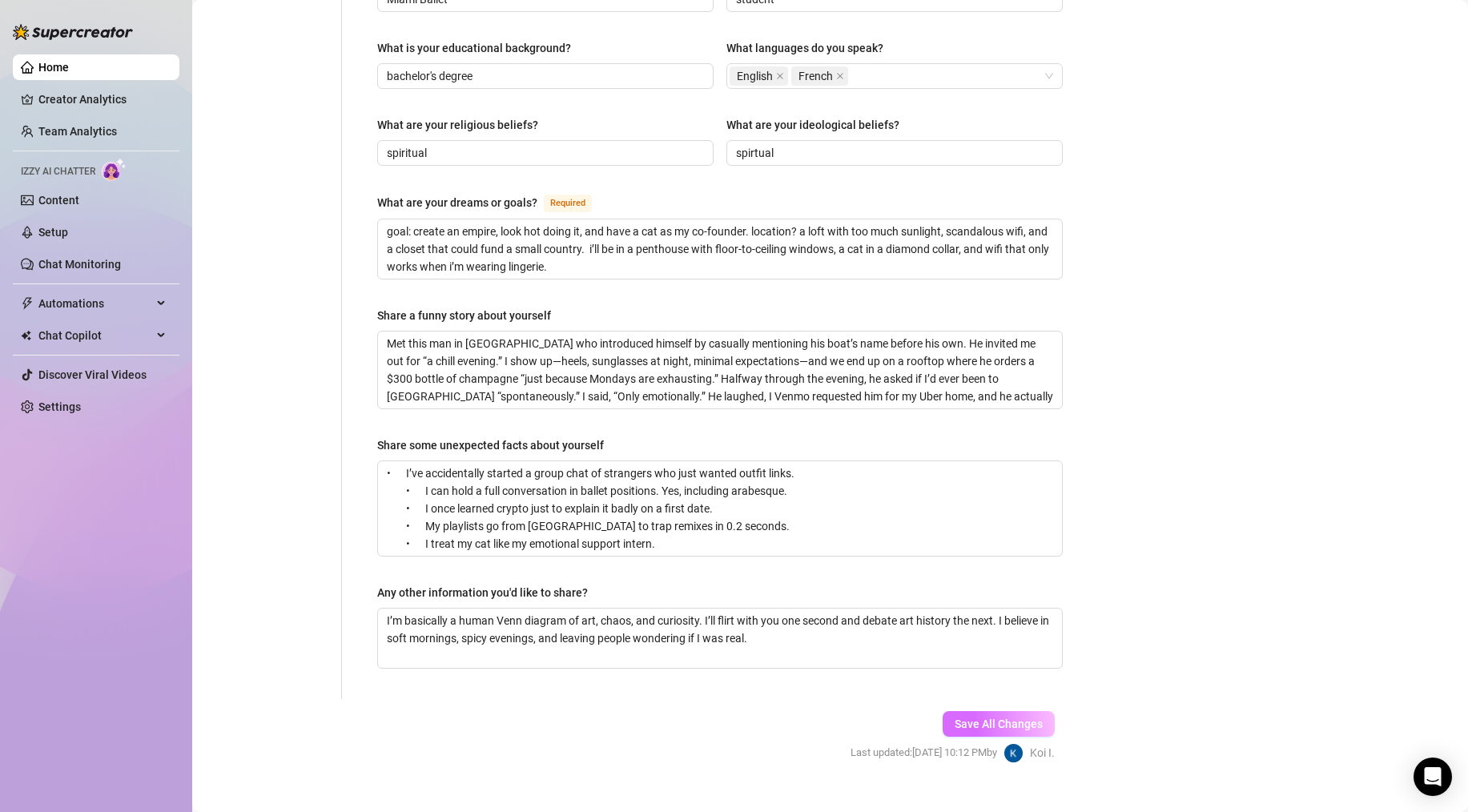
click at [956, 632] on button "Save All Changes" at bounding box center [998, 724] width 112 height 26
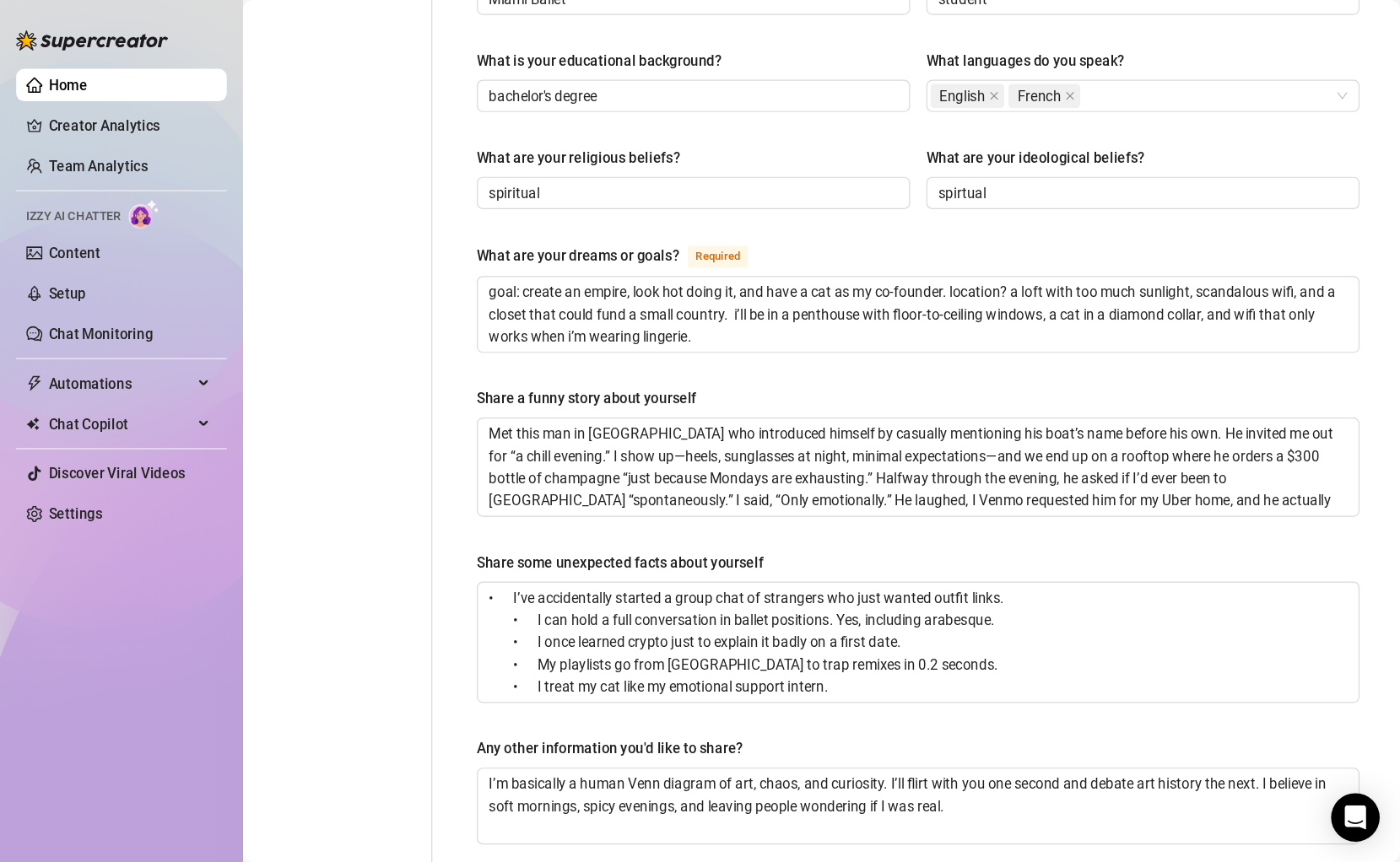
scroll to position [881, 0]
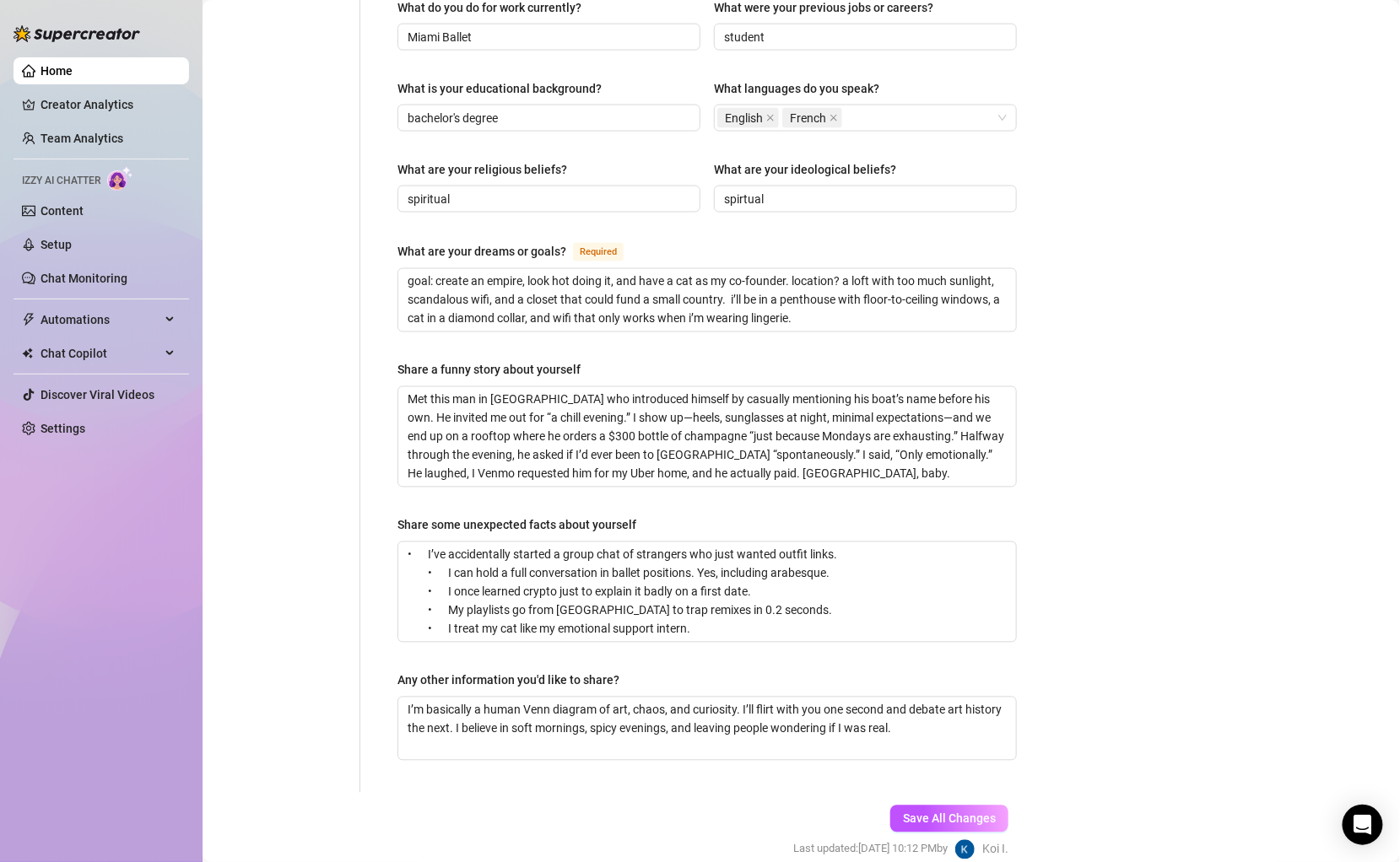
drag, startPoint x: 953, startPoint y: 804, endPoint x: 937, endPoint y: 732, distance: 73.8
click at [936, 666] on form "Personal Info Chatting Lifestyle Physique Content Intimate Details Socials Trai…" at bounding box center [626, 79] width 815 height 1623
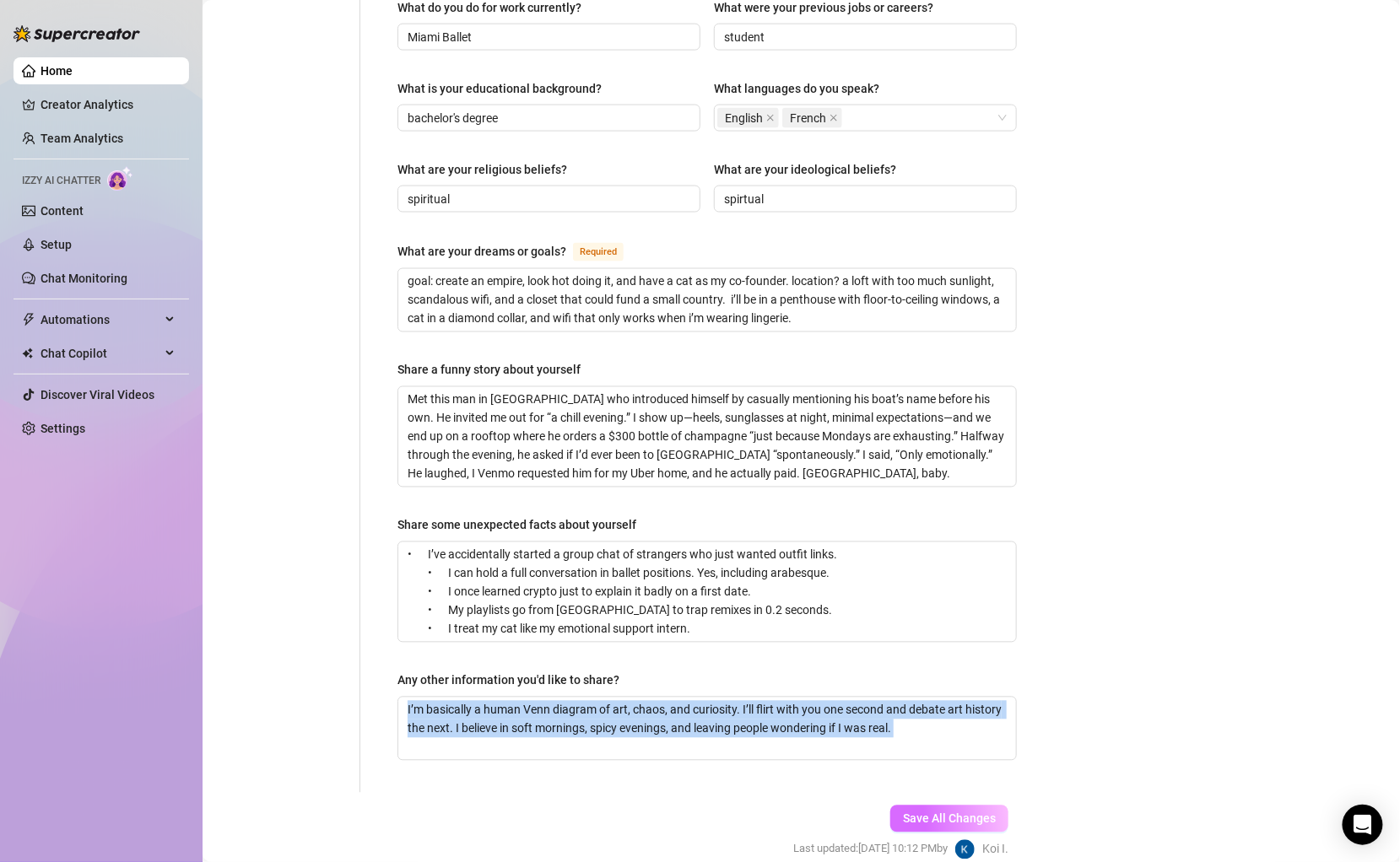
drag, startPoint x: 926, startPoint y: 765, endPoint x: 931, endPoint y: 781, distance: 16.8
click at [926, 666] on div "Save All Changes Last updated: [DATE] 10:12 PM by [PERSON_NAME]." at bounding box center [900, 833] width 266 height 80
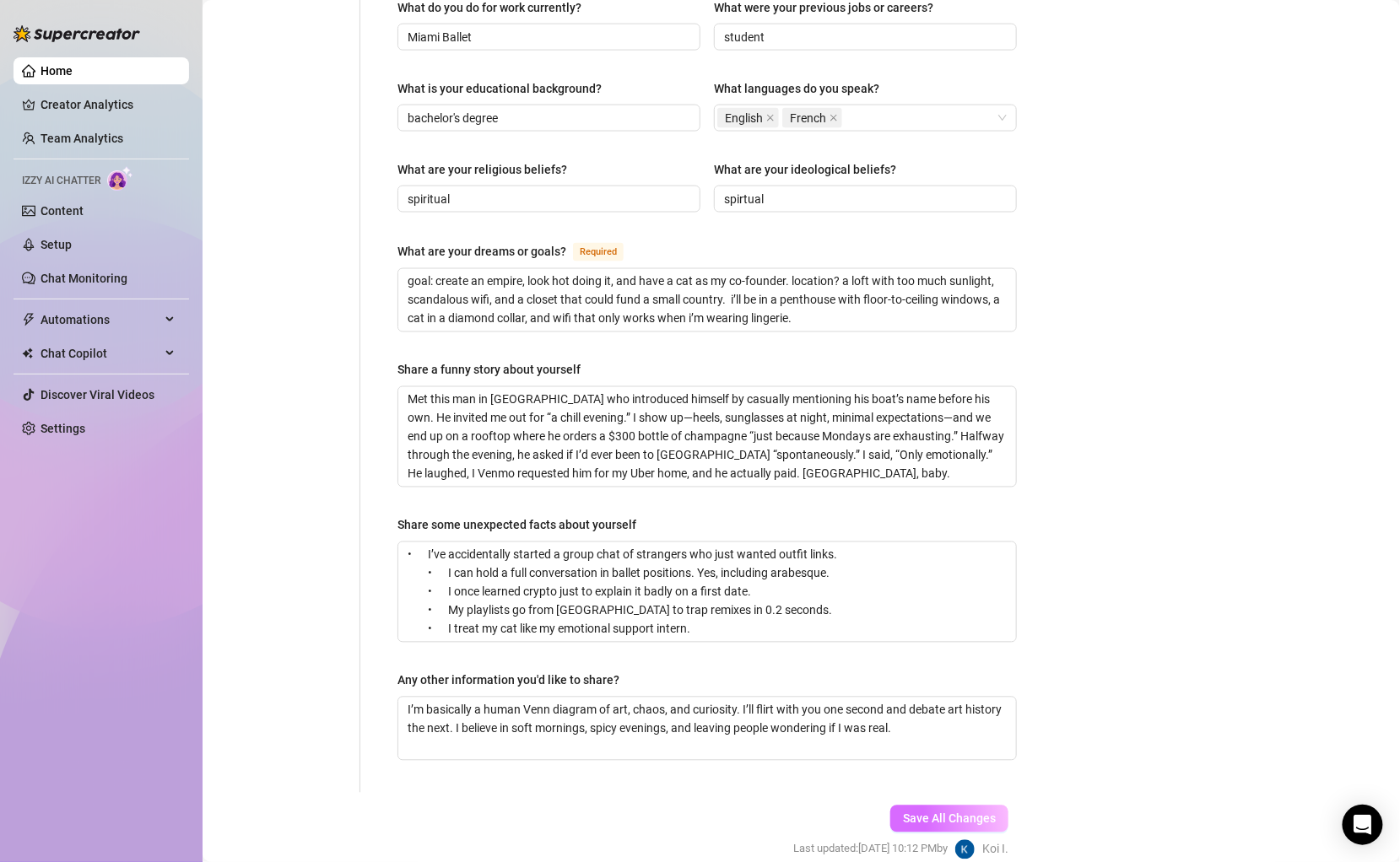
click at [930, 666] on span "Save All Changes" at bounding box center [950, 819] width 93 height 14
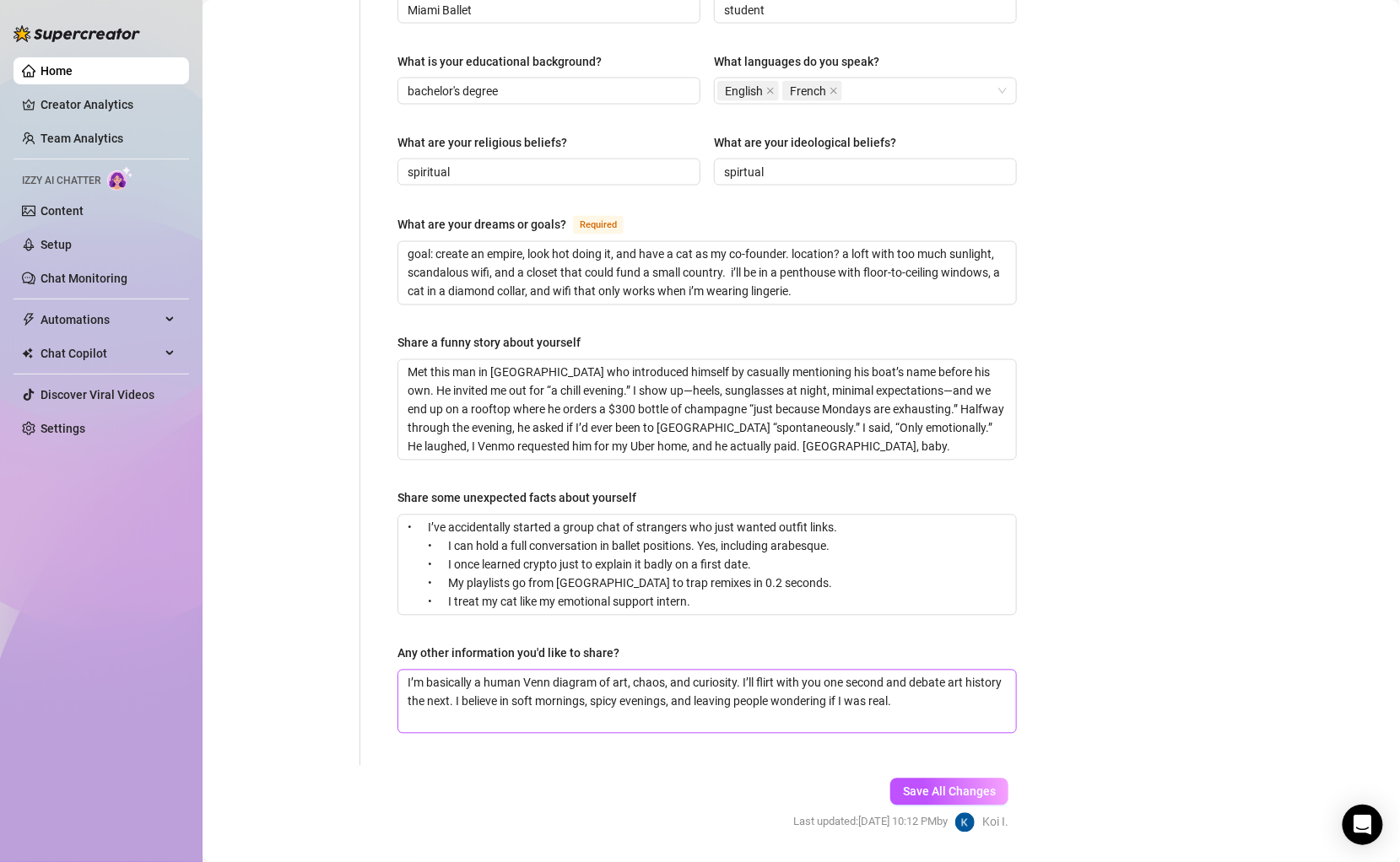
scroll to position [930, 0]
